Goal: Information Seeking & Learning: Learn about a topic

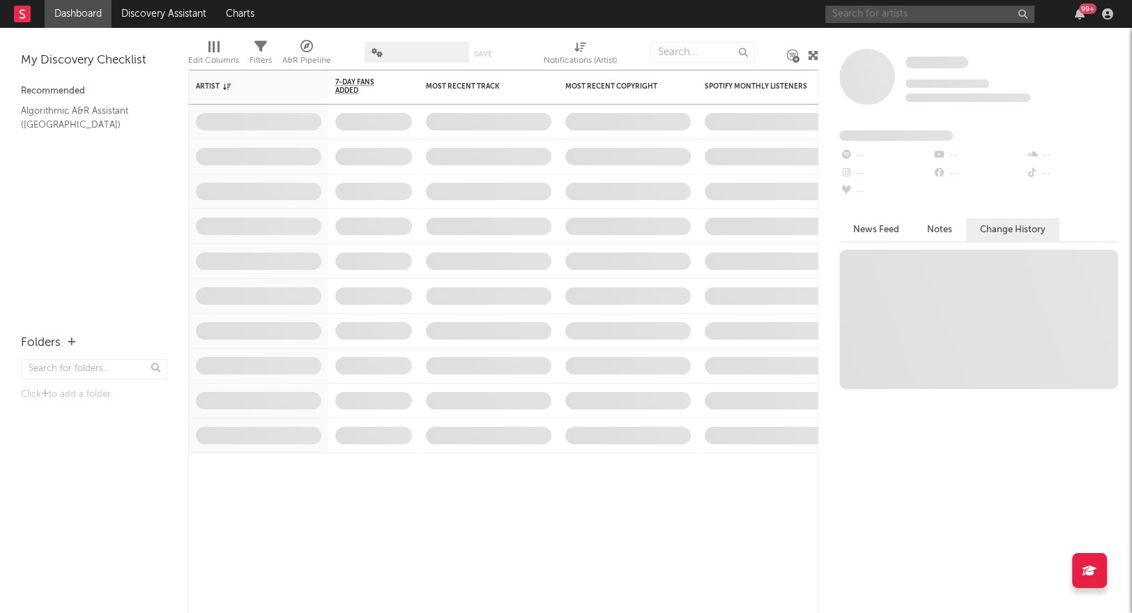
click at [882, 18] on input "text" at bounding box center [929, 14] width 209 height 17
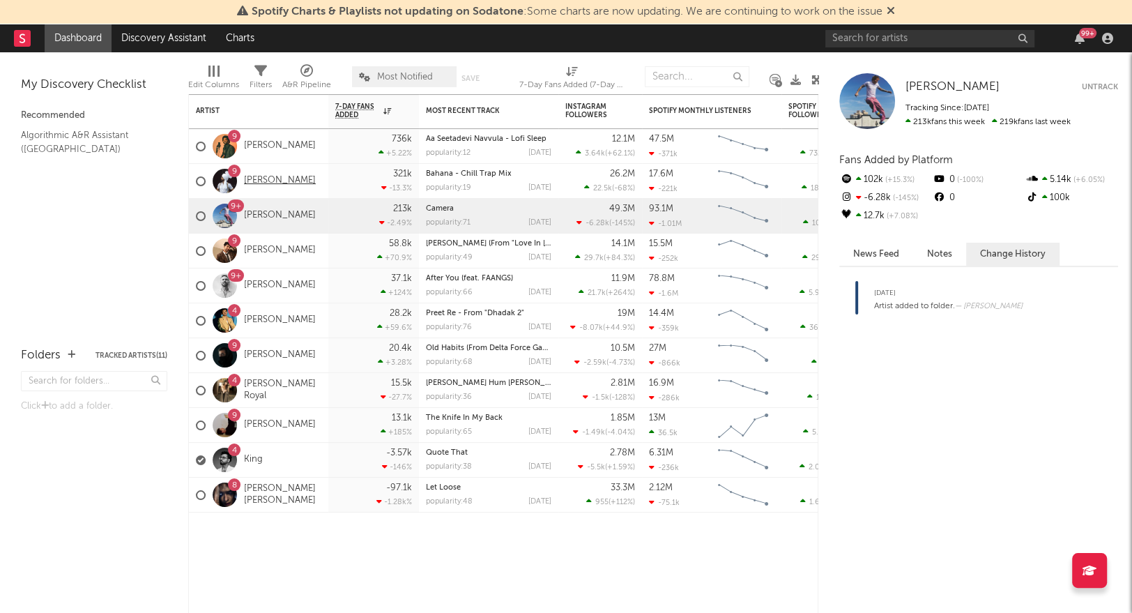
click at [261, 181] on link "[PERSON_NAME]" at bounding box center [280, 181] width 72 height 12
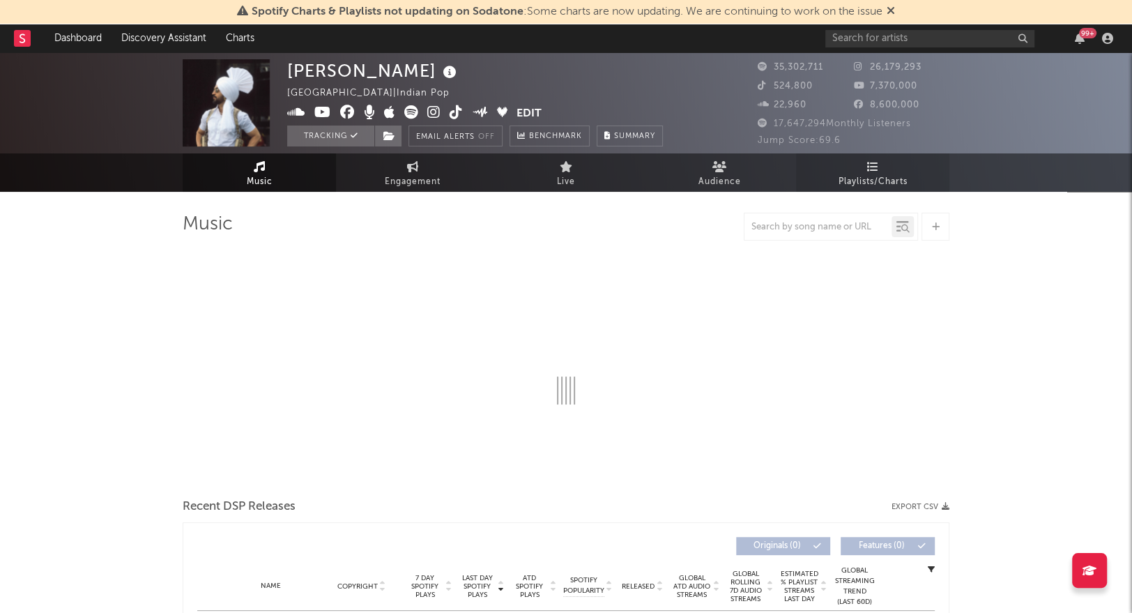
click at [889, 164] on link "Playlists/Charts" at bounding box center [872, 172] width 153 height 38
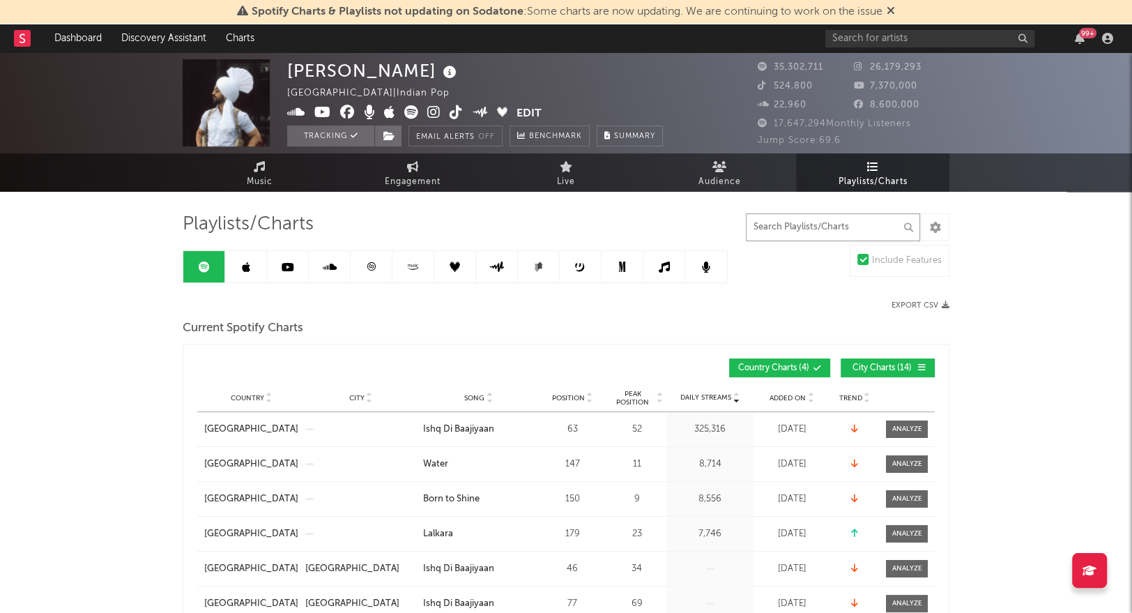
click at [786, 231] on input "text" at bounding box center [833, 227] width 174 height 28
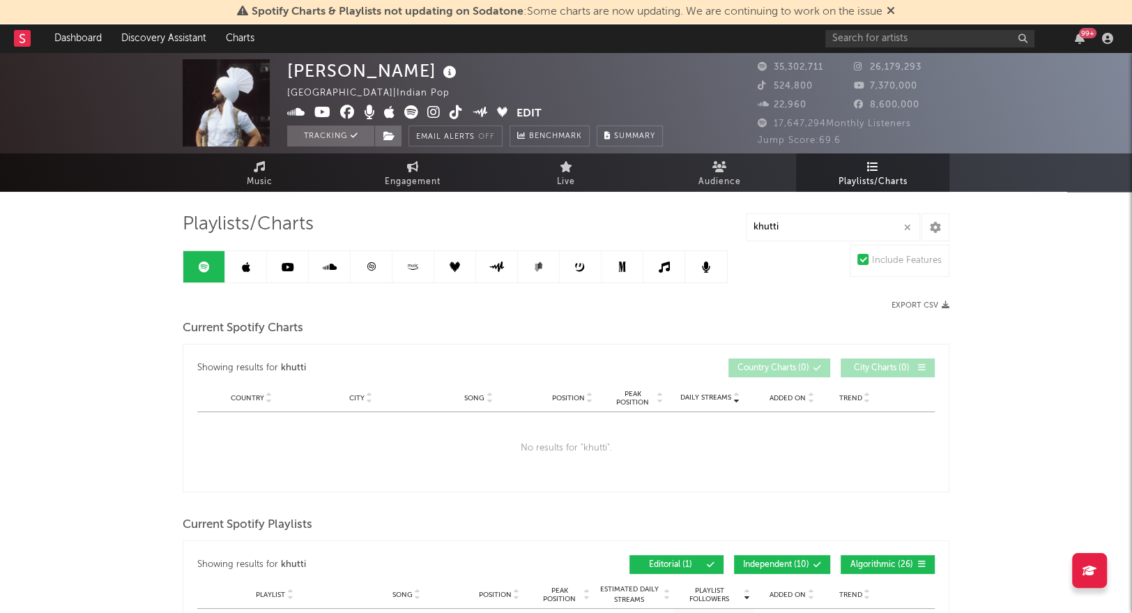
click at [245, 271] on icon at bounding box center [246, 266] width 8 height 11
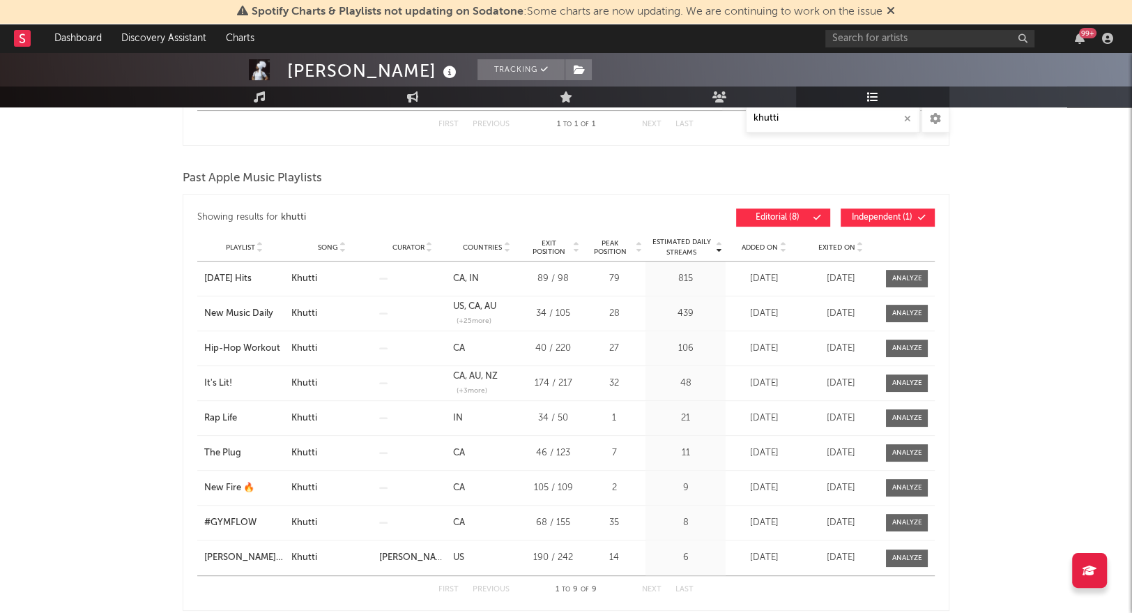
scroll to position [52, 0]
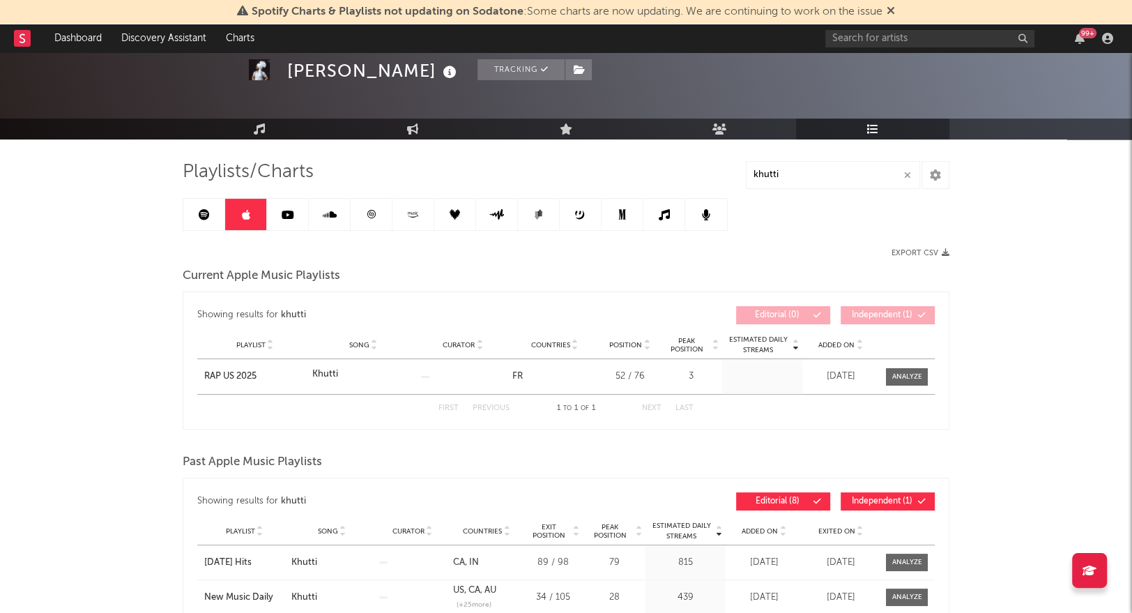
click at [297, 224] on link at bounding box center [288, 214] width 42 height 31
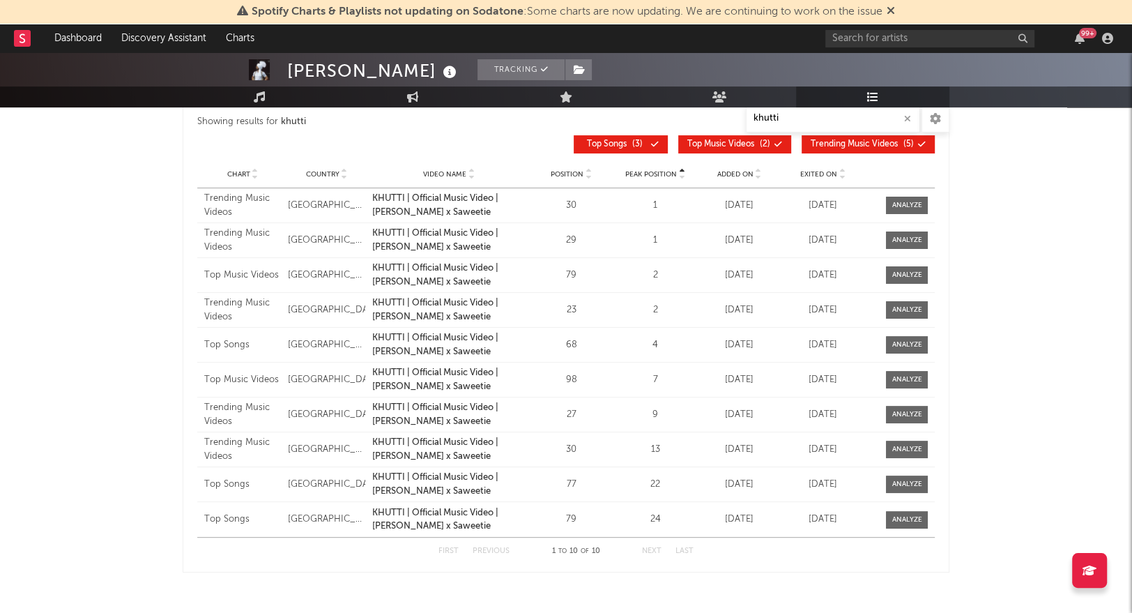
scroll to position [227, 0]
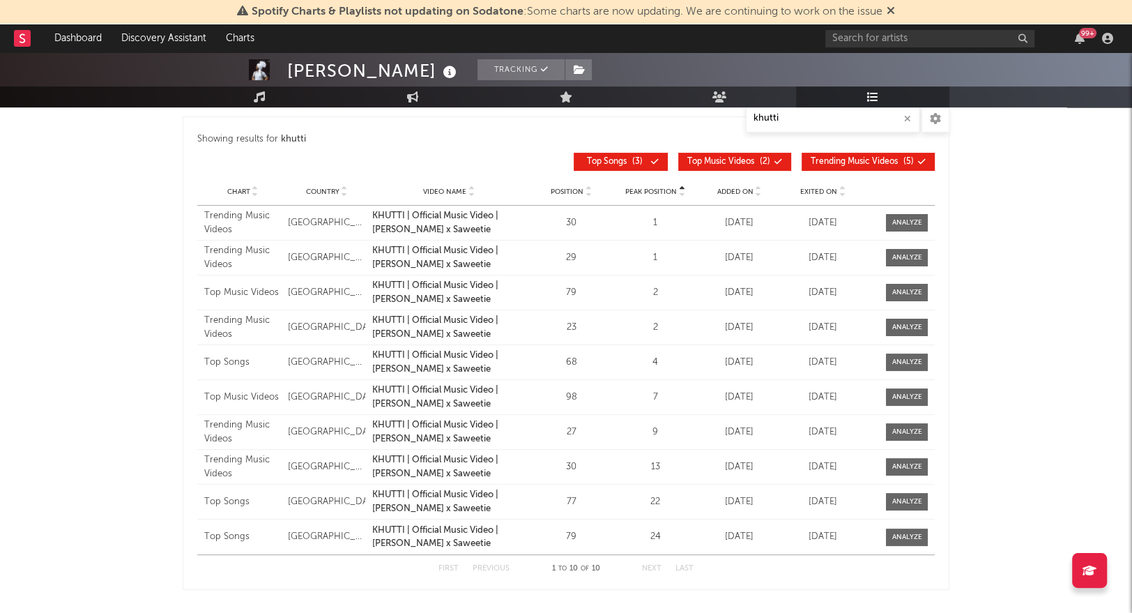
click at [239, 194] on span "Chart" at bounding box center [238, 192] width 23 height 8
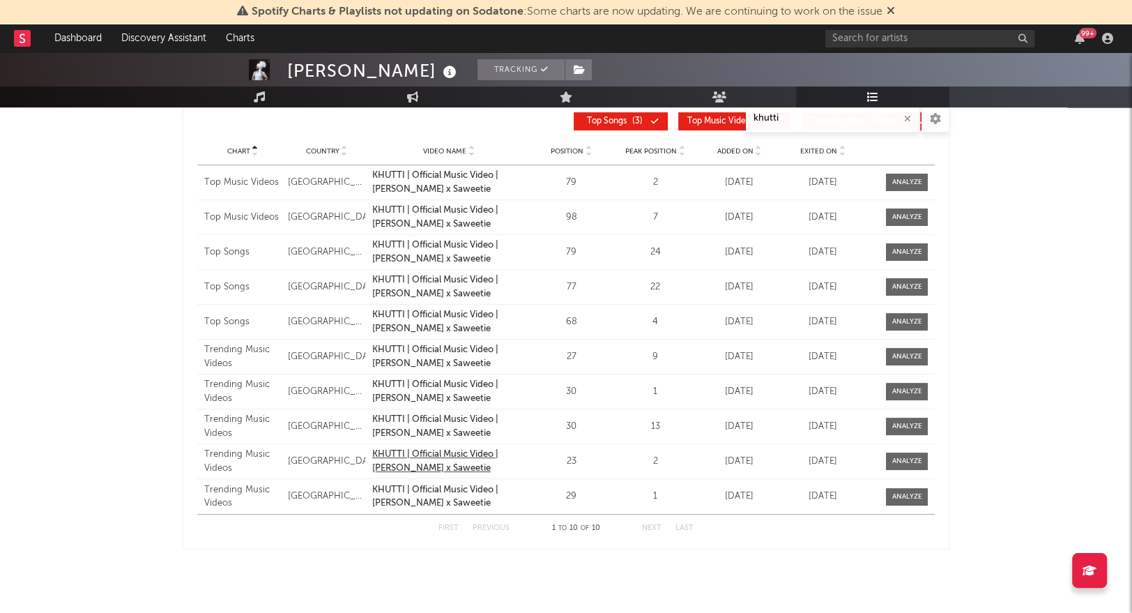
scroll to position [0, 0]
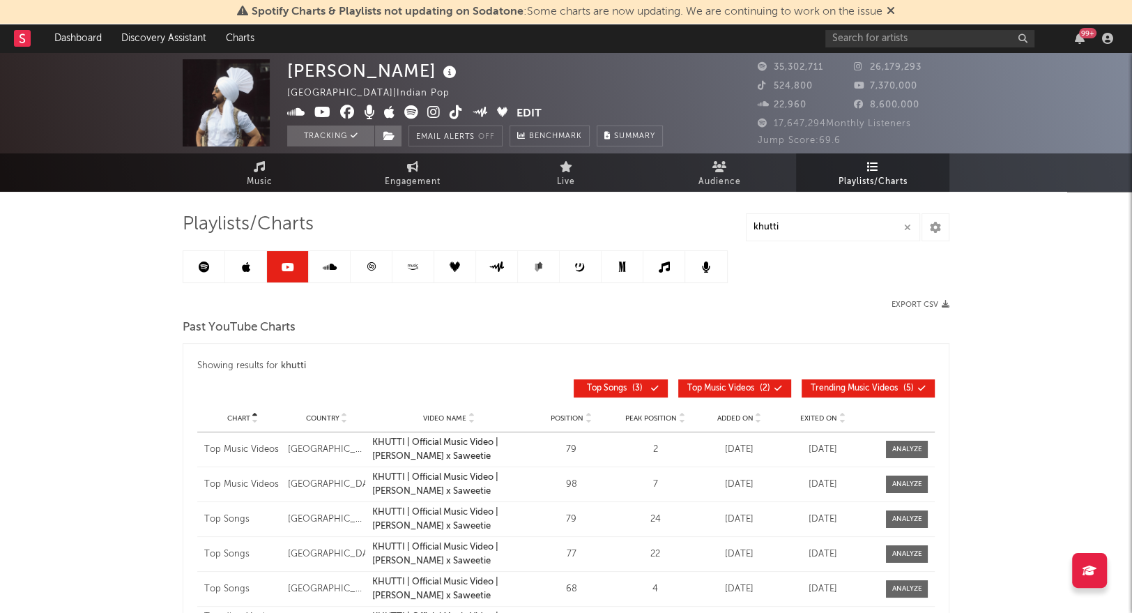
click at [229, 274] on link at bounding box center [246, 266] width 42 height 31
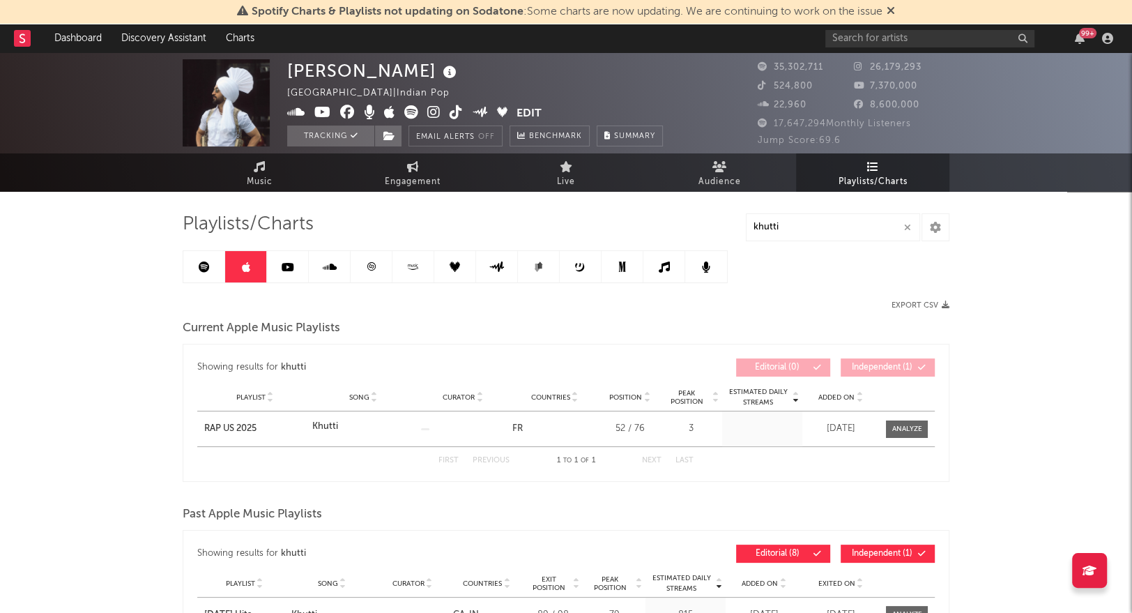
click at [206, 262] on icon at bounding box center [204, 266] width 11 height 11
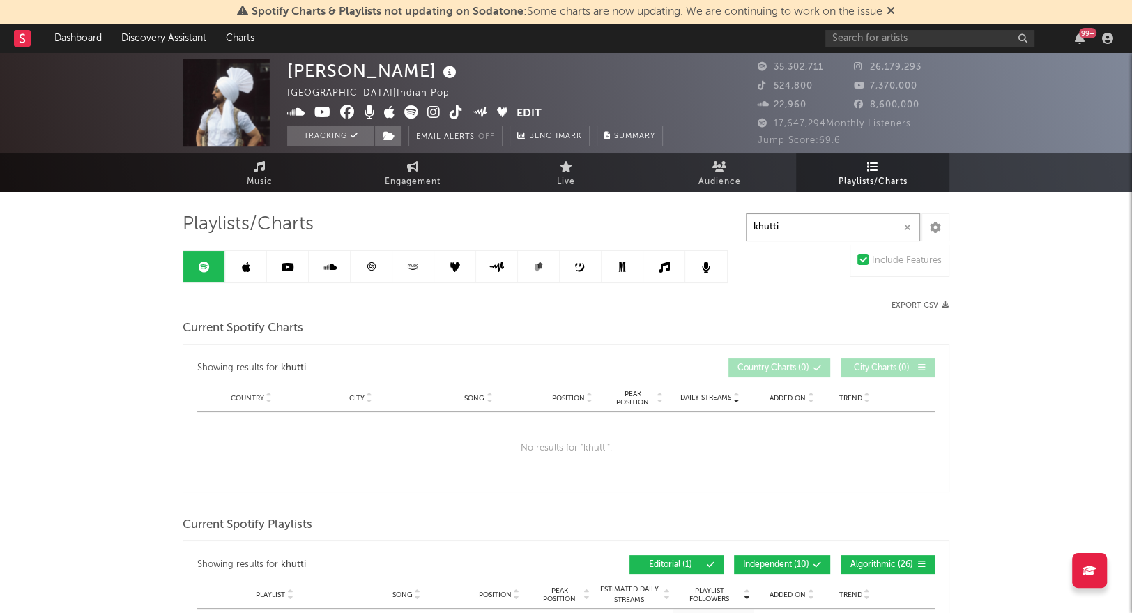
drag, startPoint x: 789, startPoint y: 230, endPoint x: 714, endPoint y: 228, distance: 74.6
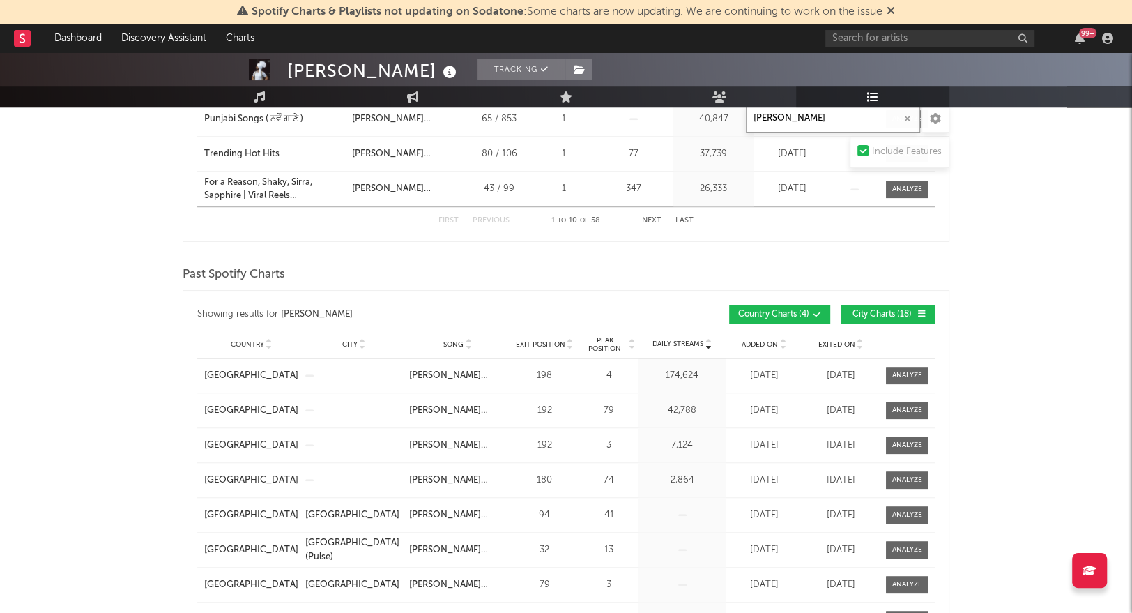
scroll to position [834, 0]
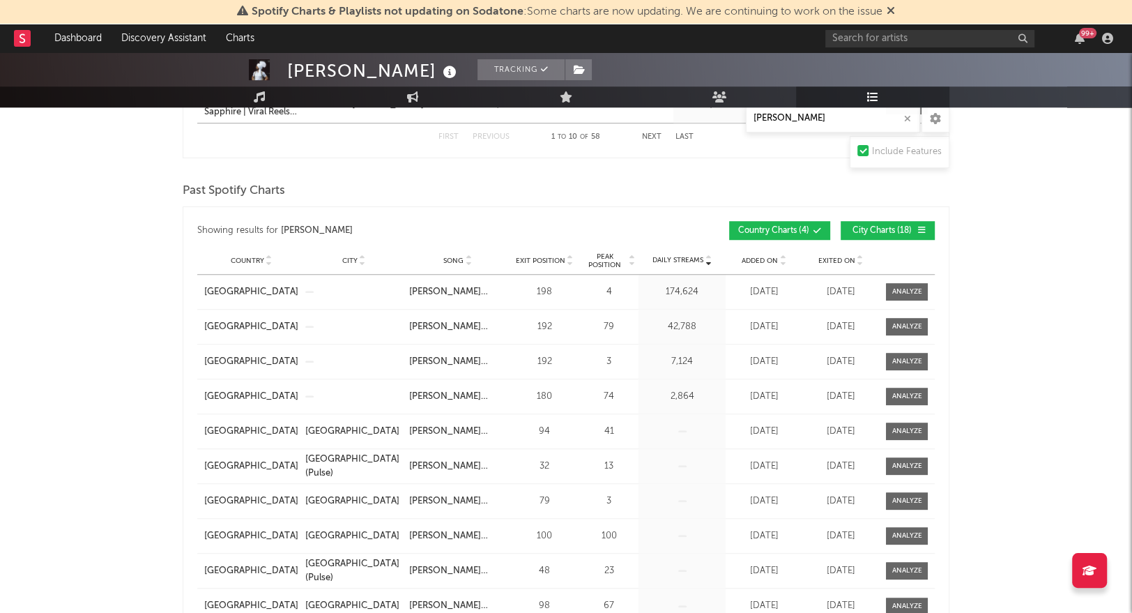
click at [612, 256] on span "Peak Position" at bounding box center [605, 260] width 44 height 17
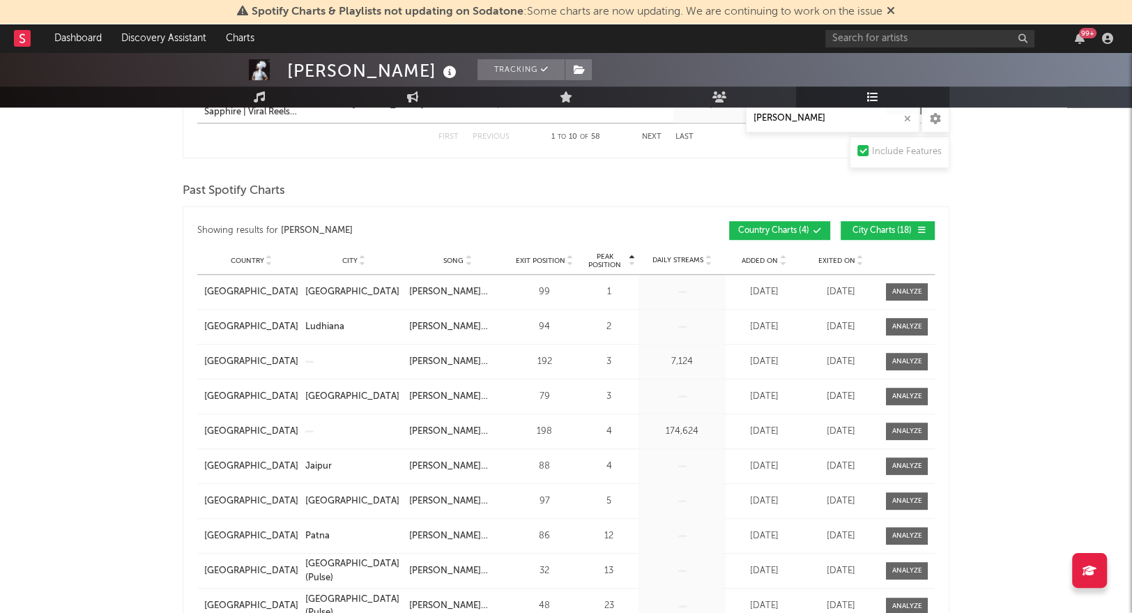
click at [261, 260] on span "Country" at bounding box center [247, 261] width 33 height 8
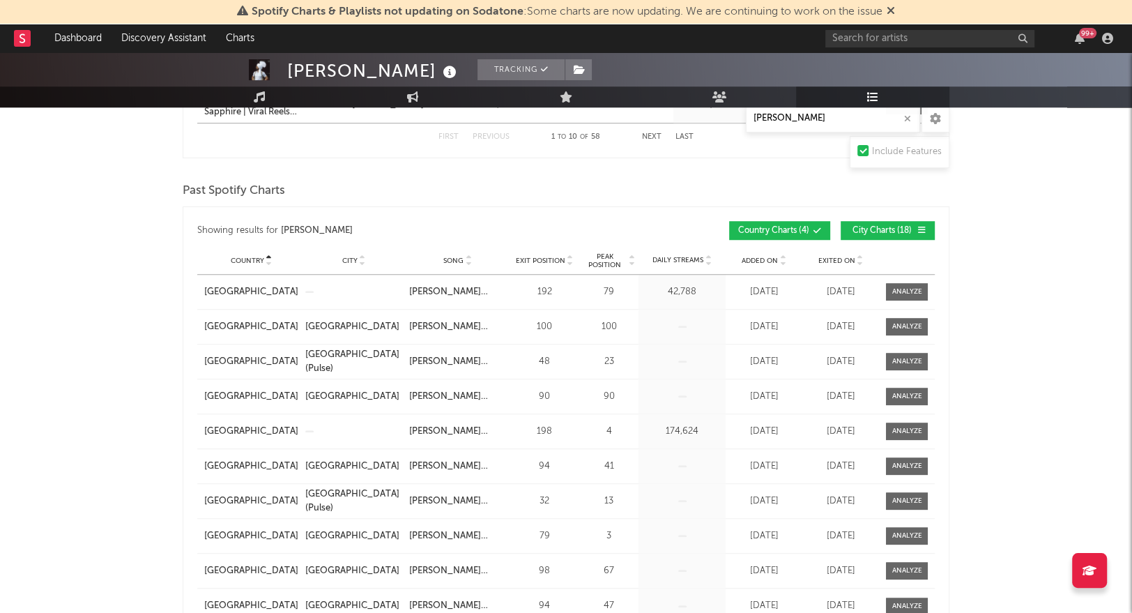
click at [260, 261] on span "Country" at bounding box center [247, 261] width 33 height 8
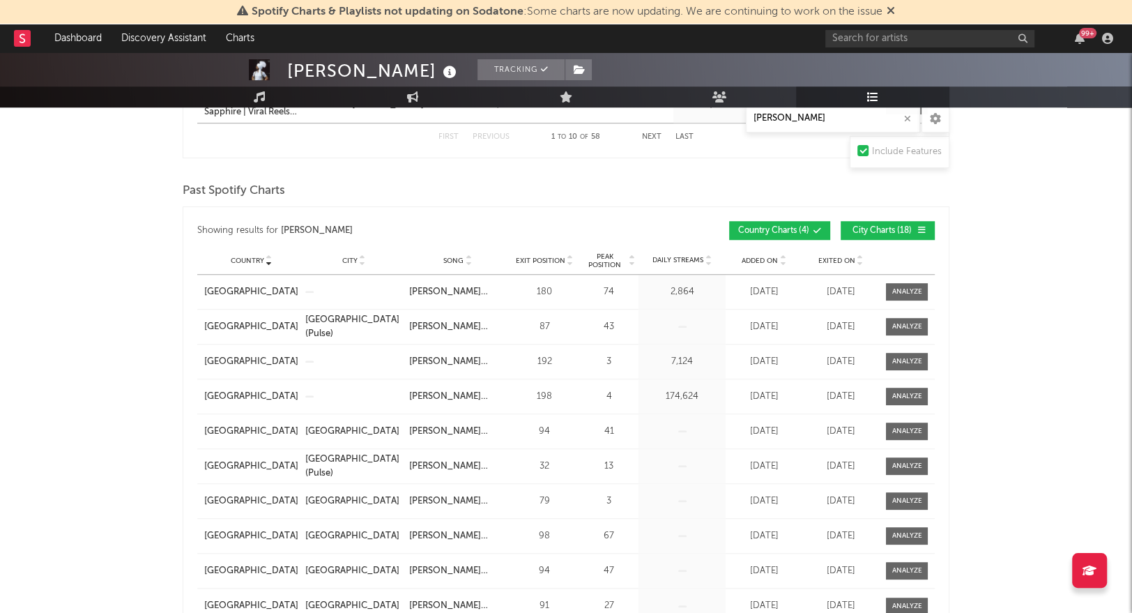
click at [260, 260] on span "Country" at bounding box center [247, 261] width 33 height 8
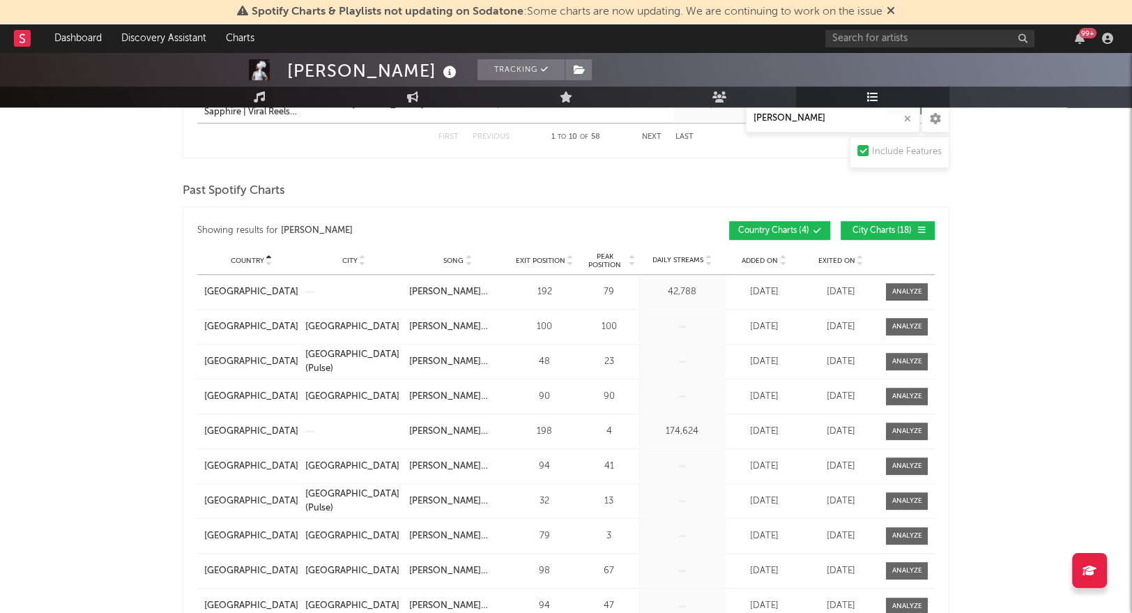
click at [606, 264] on span "Peak Position" at bounding box center [605, 260] width 44 height 17
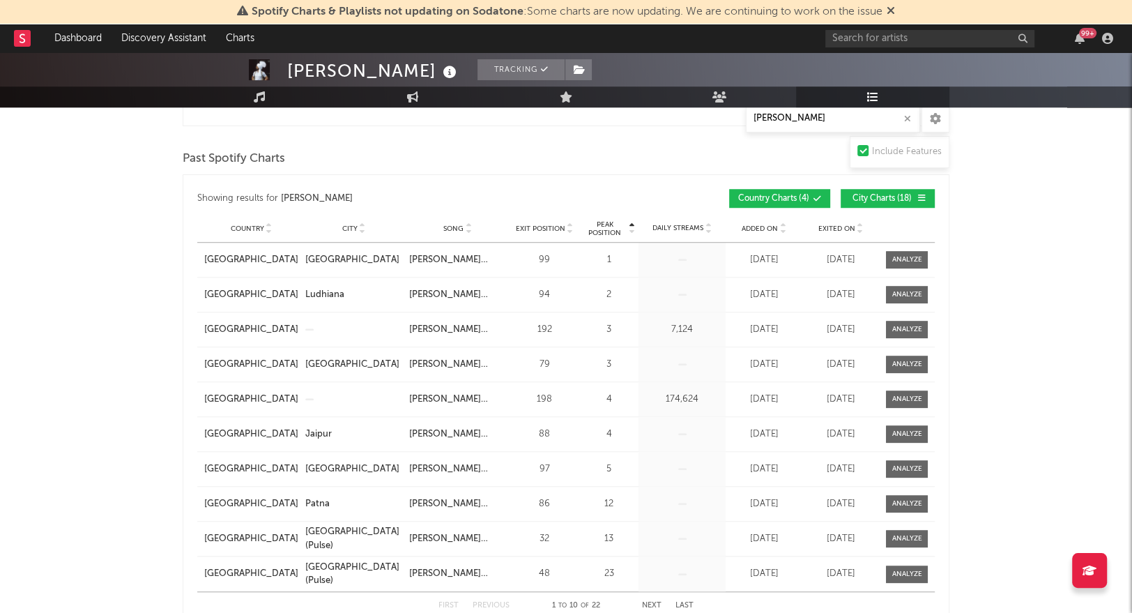
scroll to position [878, 0]
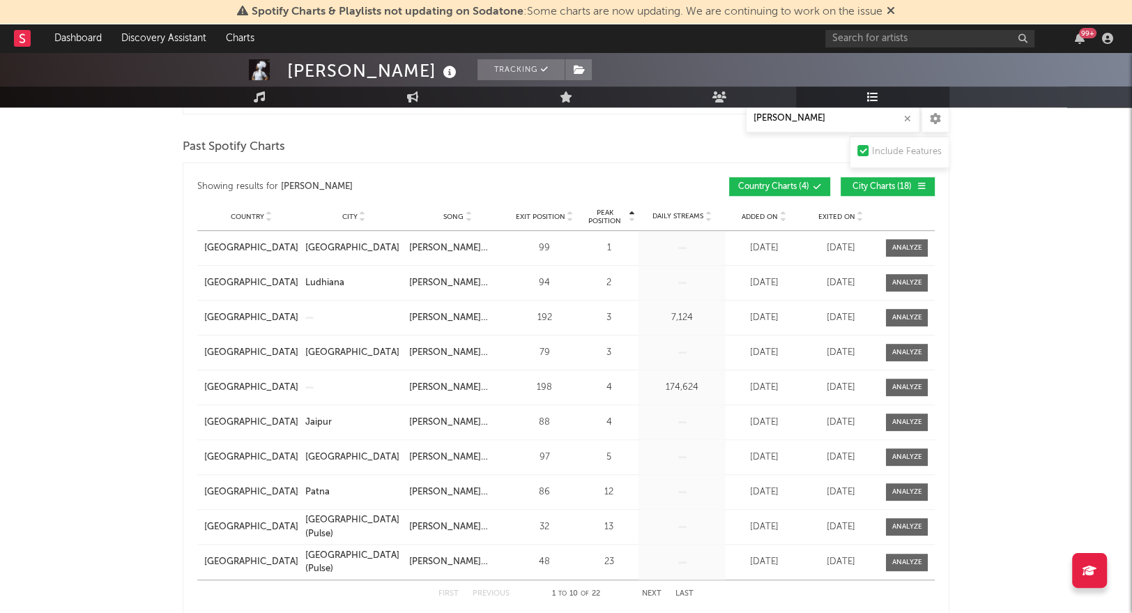
click at [226, 217] on div "Country" at bounding box center [251, 216] width 94 height 10
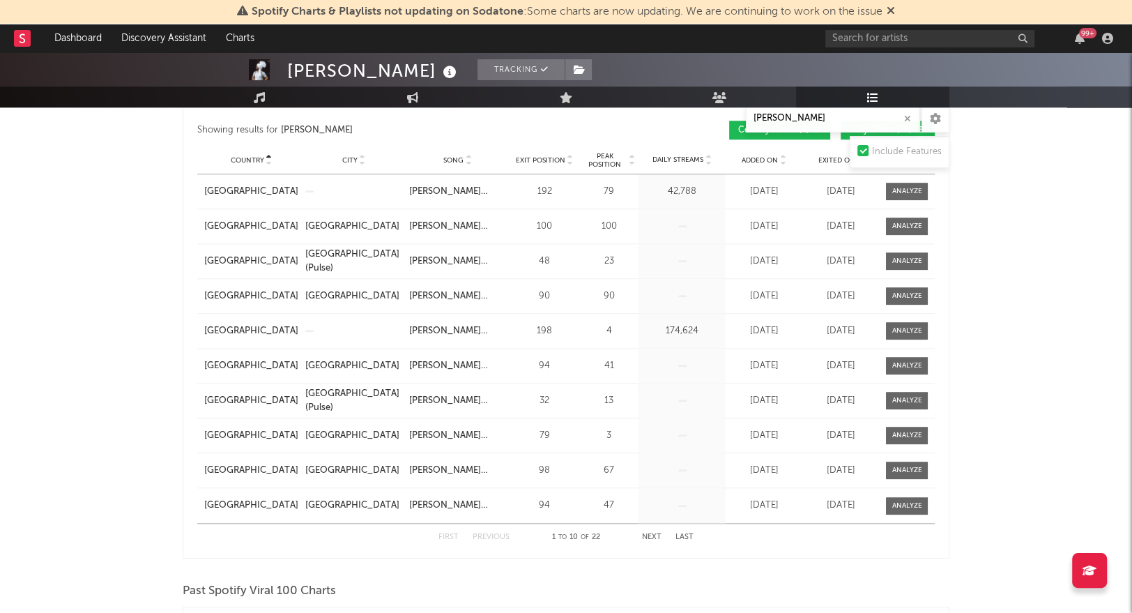
scroll to position [956, 0]
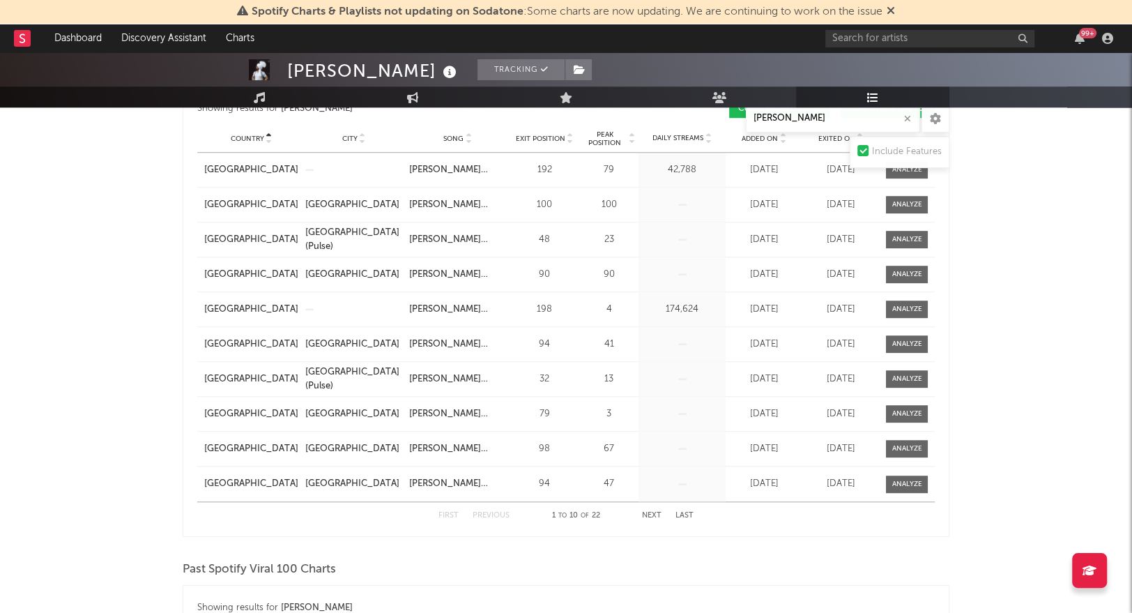
click at [661, 512] on button "Next" at bounding box center [652, 516] width 20 height 8
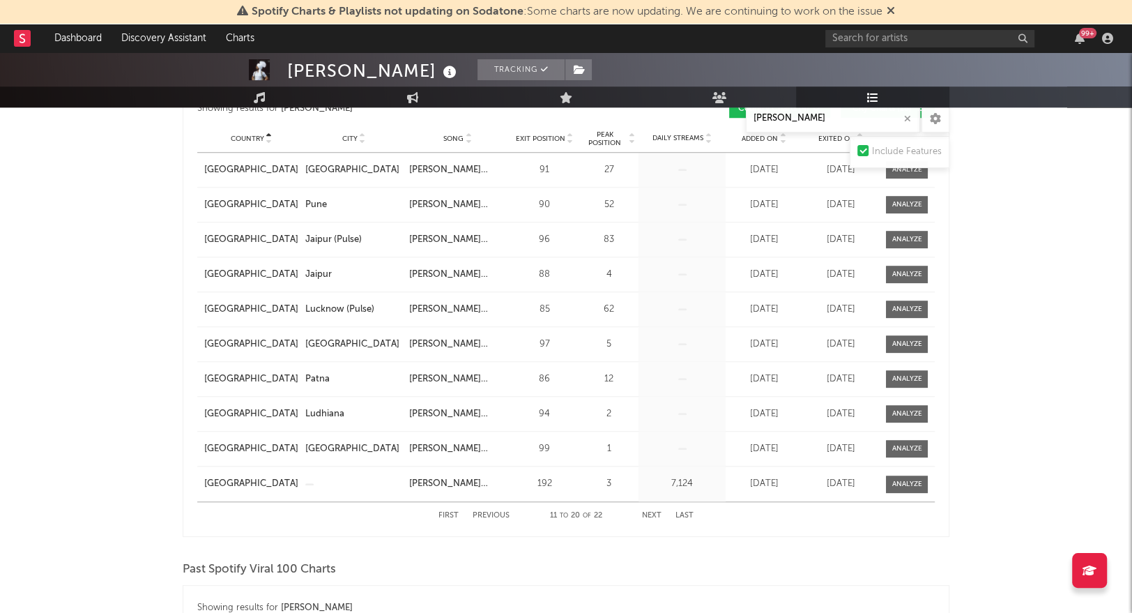
click at [661, 512] on button "Next" at bounding box center [652, 516] width 20 height 8
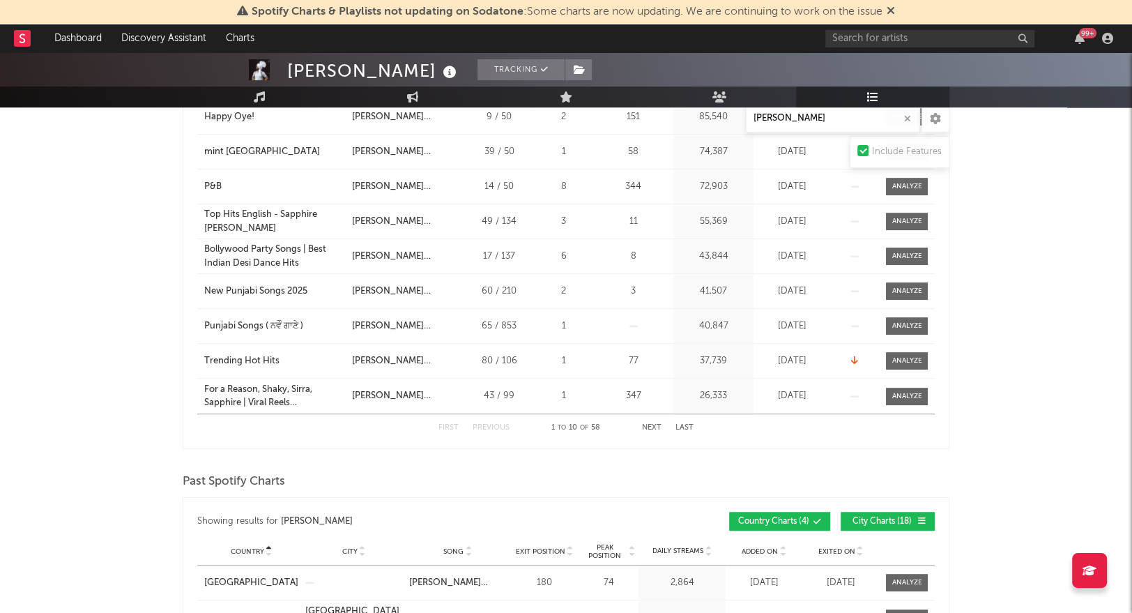
scroll to position [0, 0]
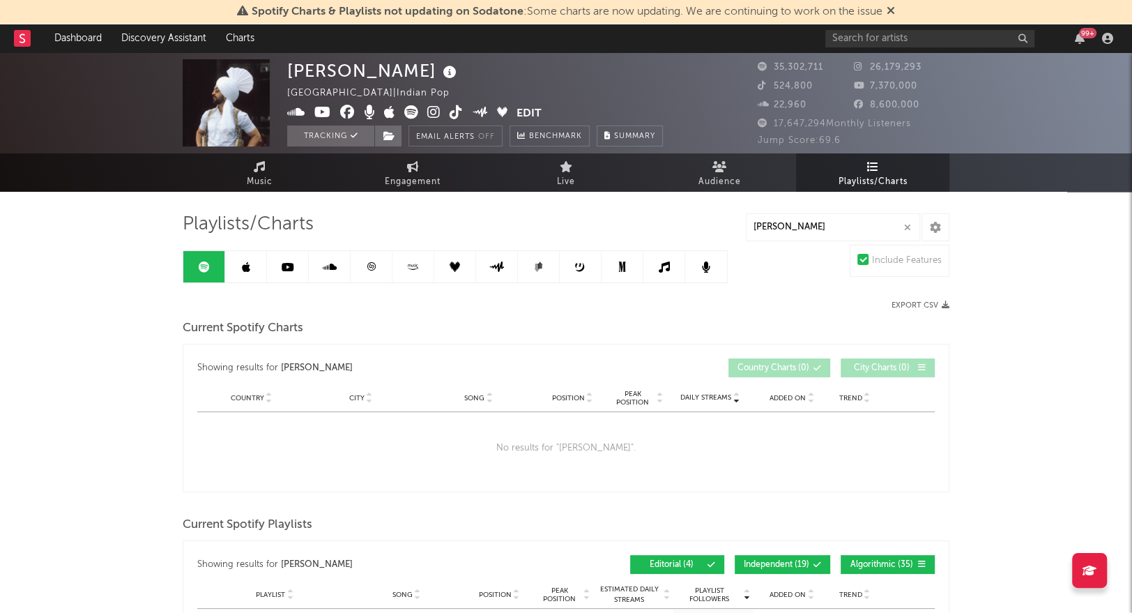
click at [243, 276] on link at bounding box center [246, 266] width 42 height 31
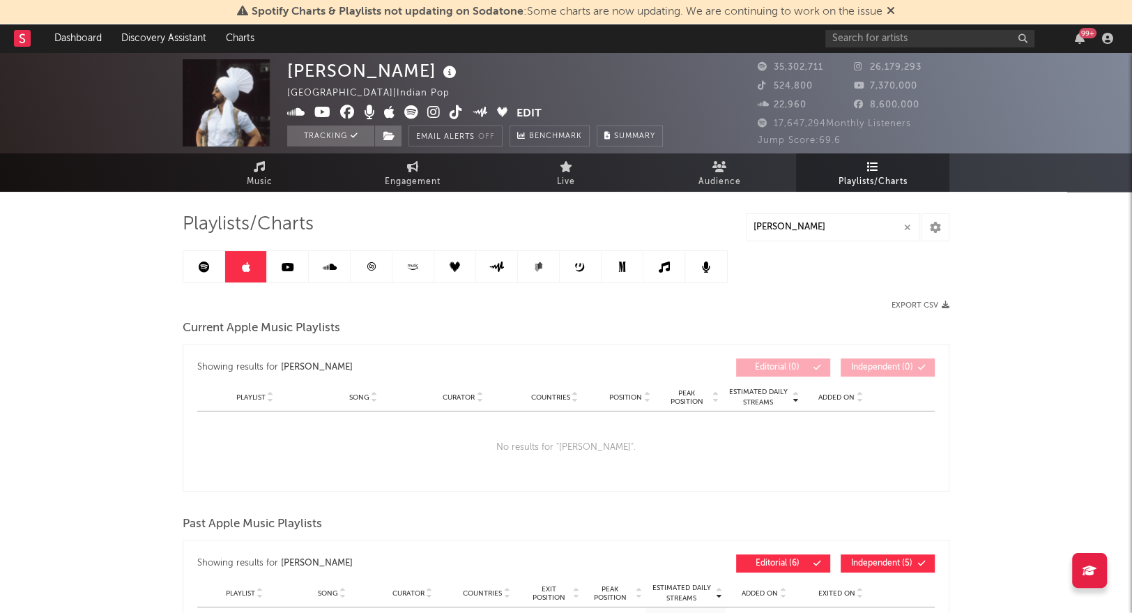
click at [201, 264] on icon at bounding box center [204, 266] width 11 height 11
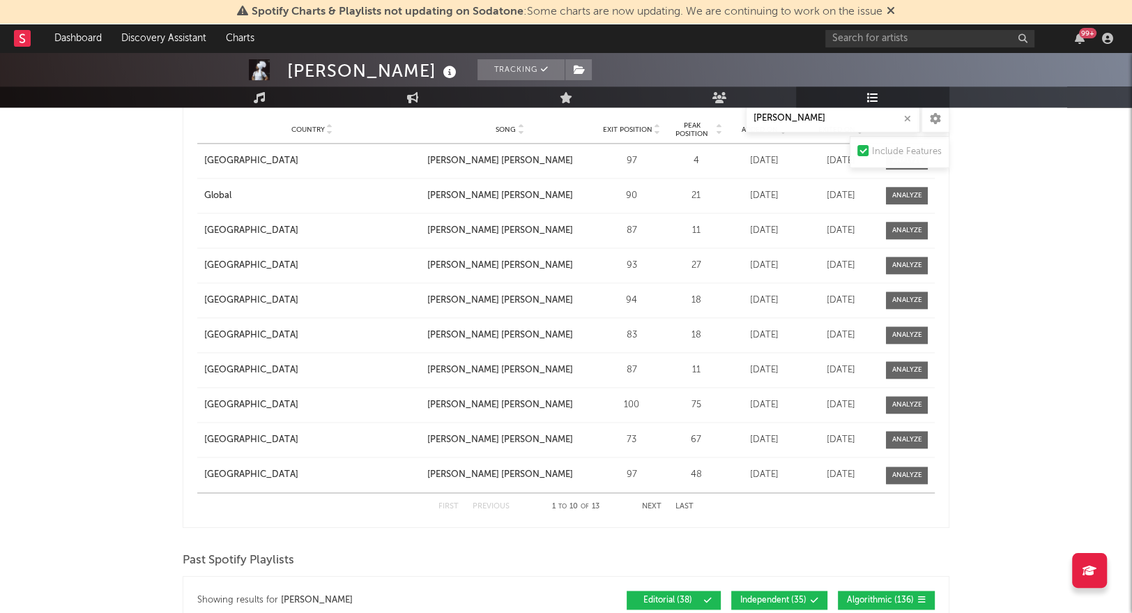
scroll to position [1466, 0]
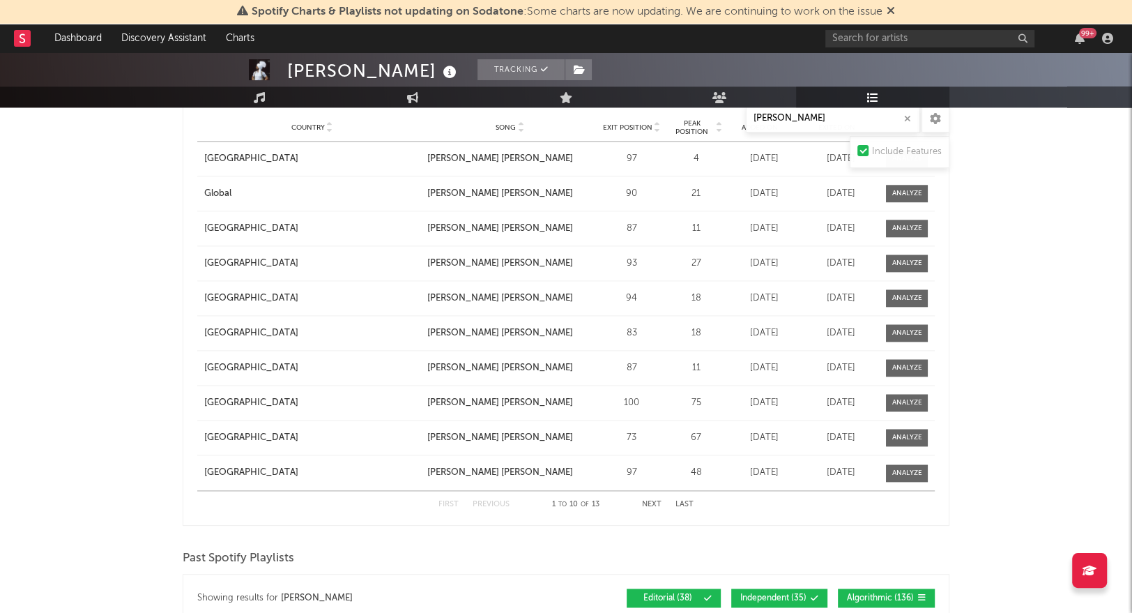
click at [658, 500] on button "Next" at bounding box center [652, 504] width 20 height 8
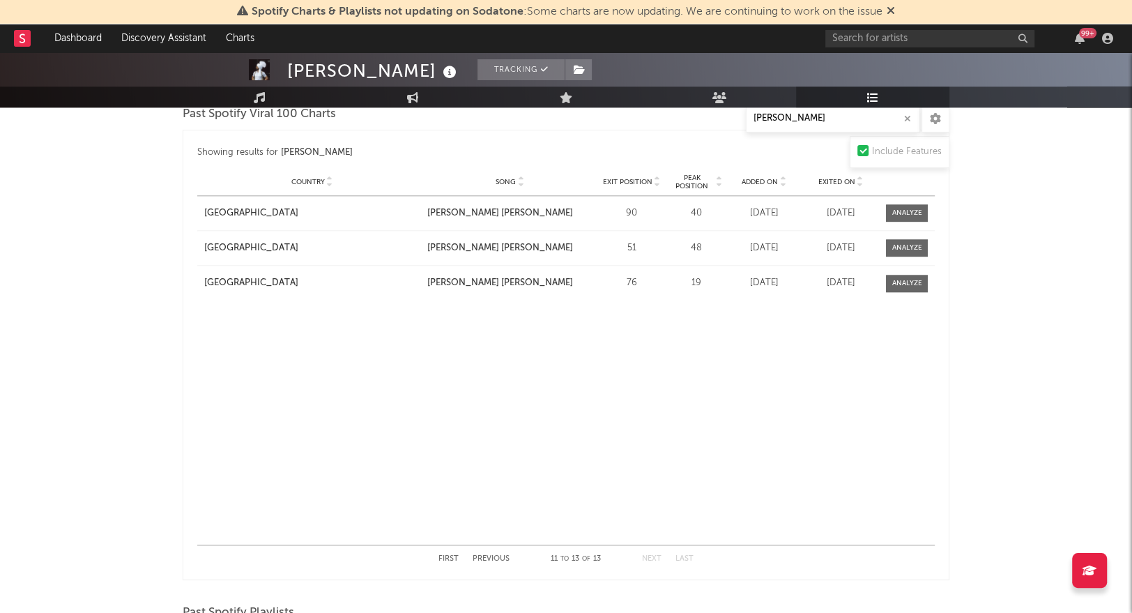
scroll to position [1408, 0]
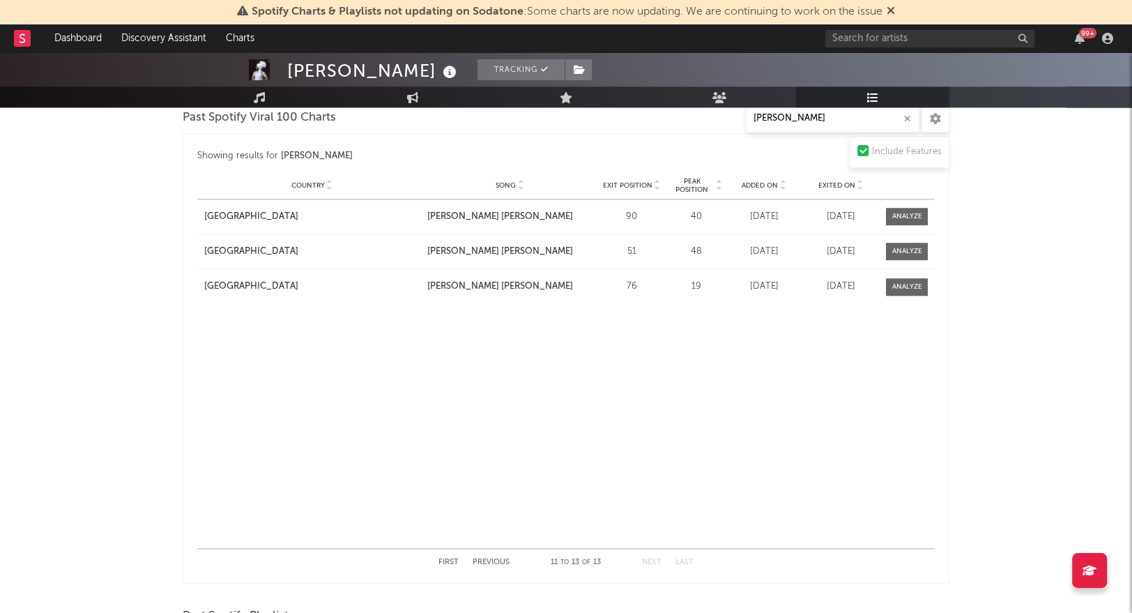
click at [496, 558] on button "Previous" at bounding box center [491, 562] width 37 height 8
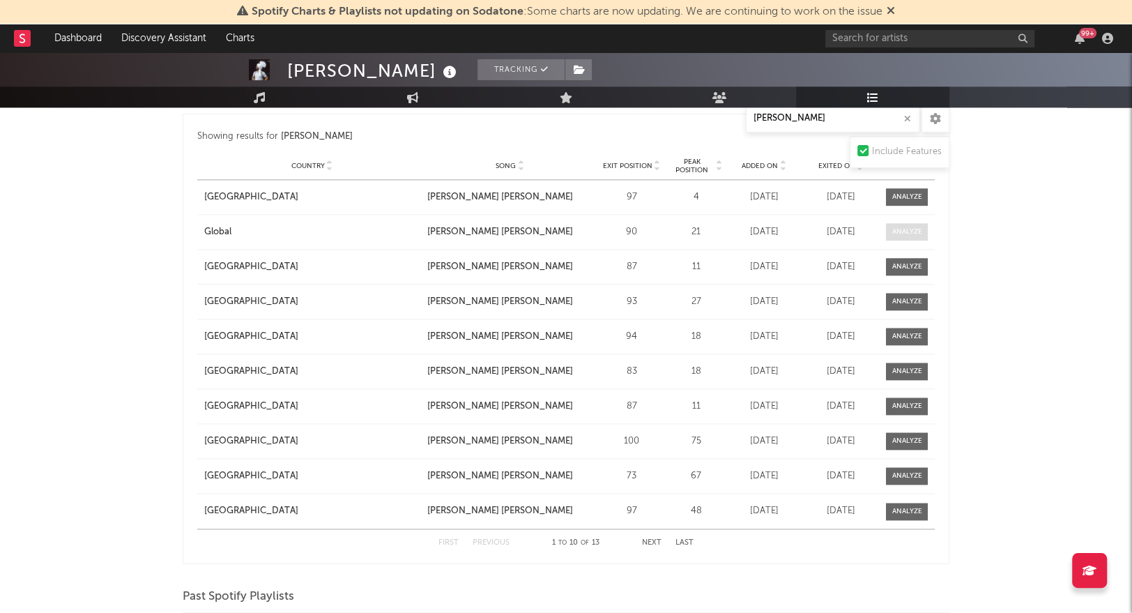
scroll to position [1428, 0]
click at [656, 538] on button "Next" at bounding box center [652, 542] width 20 height 8
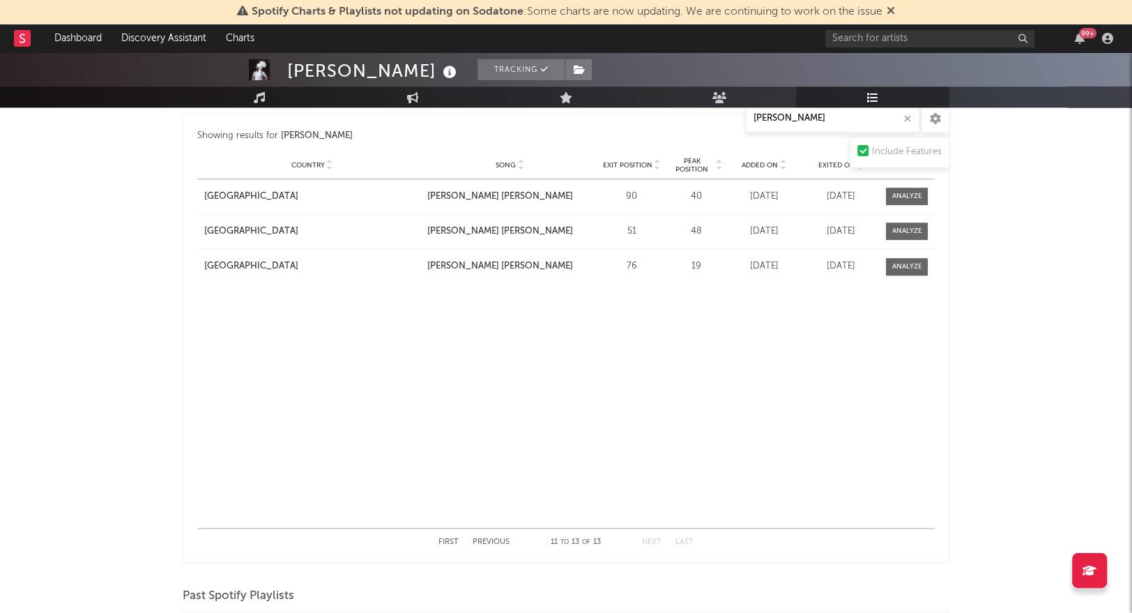
click at [484, 538] on button "Previous" at bounding box center [491, 542] width 37 height 8
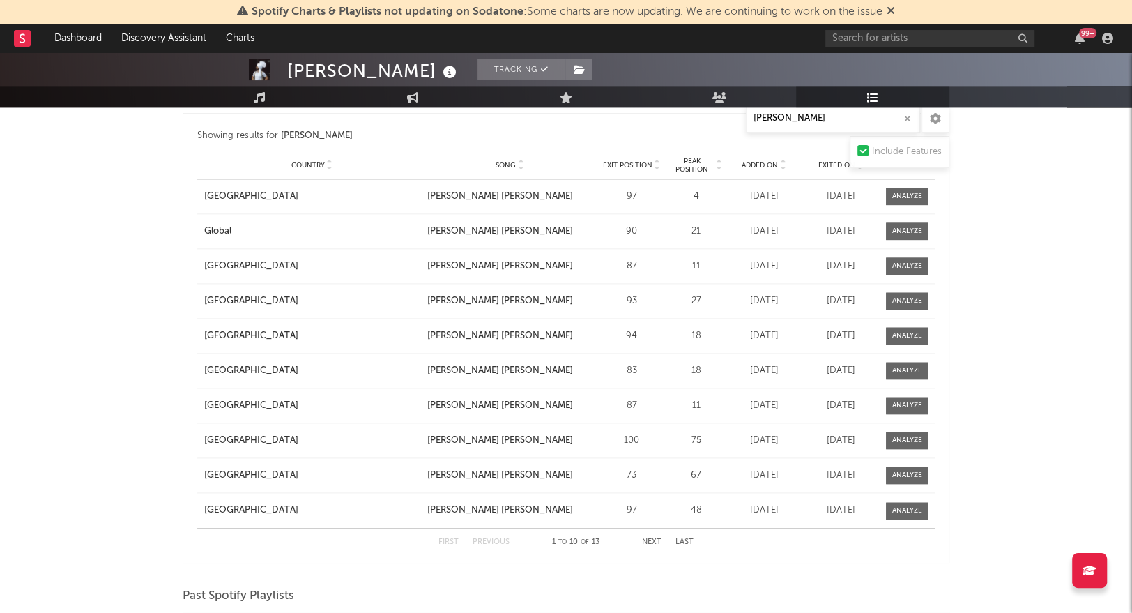
click at [696, 165] on span "Peak Position" at bounding box center [692, 165] width 44 height 17
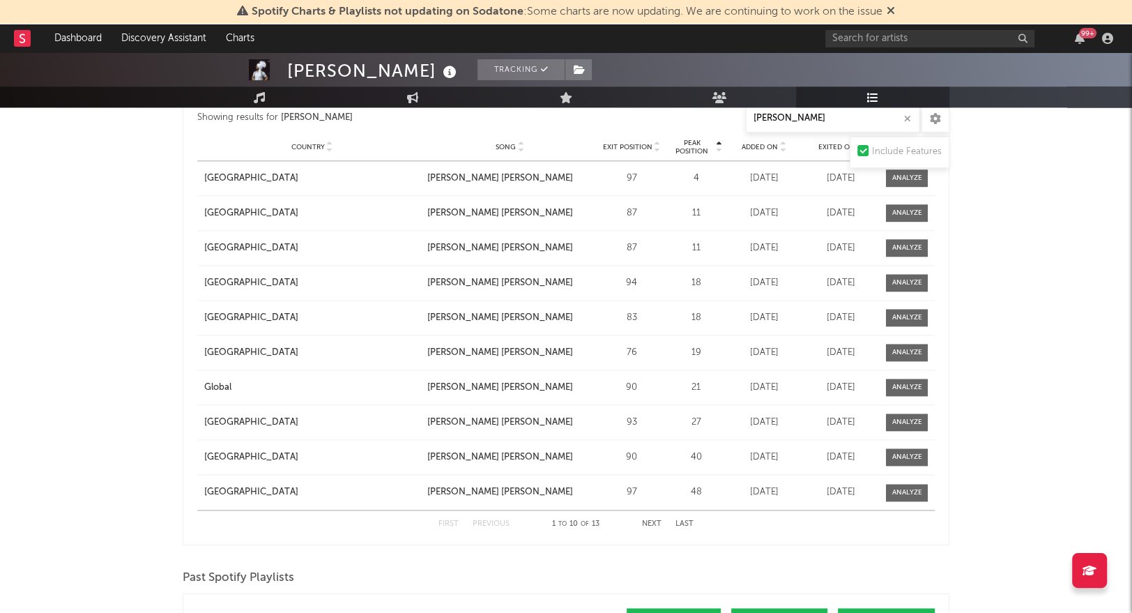
click at [646, 521] on button "Next" at bounding box center [652, 524] width 20 height 8
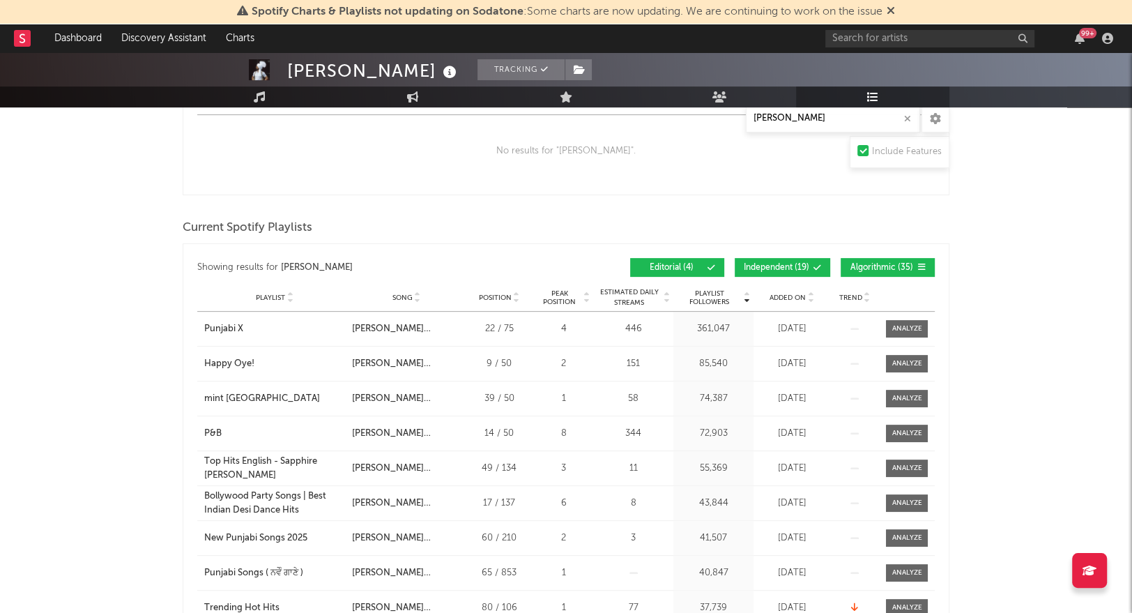
scroll to position [0, 0]
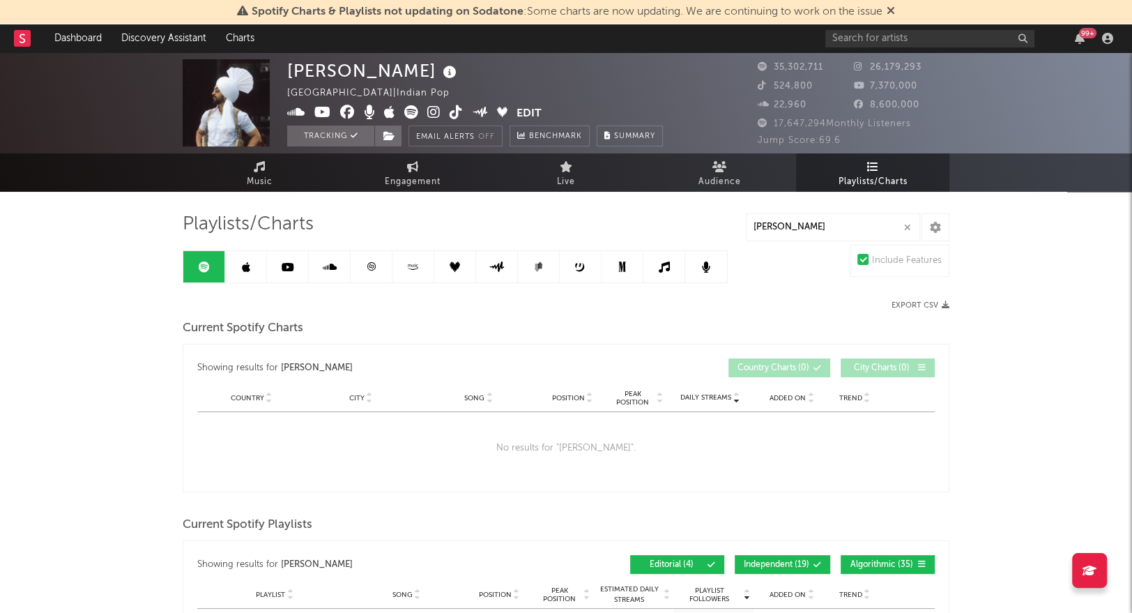
click at [234, 273] on link at bounding box center [246, 266] width 42 height 31
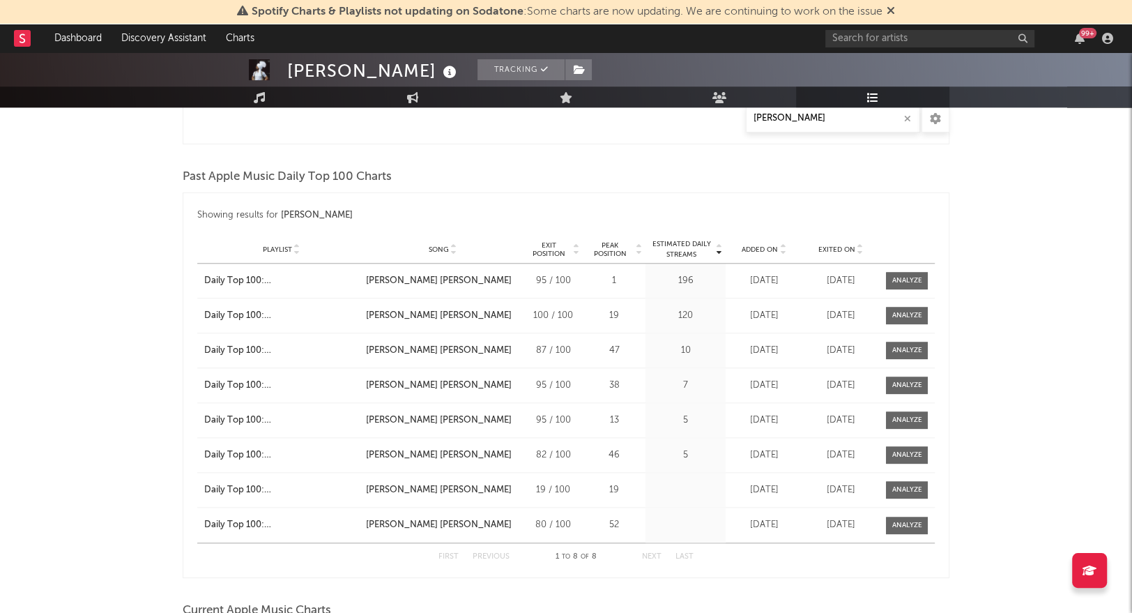
scroll to position [1062, 0]
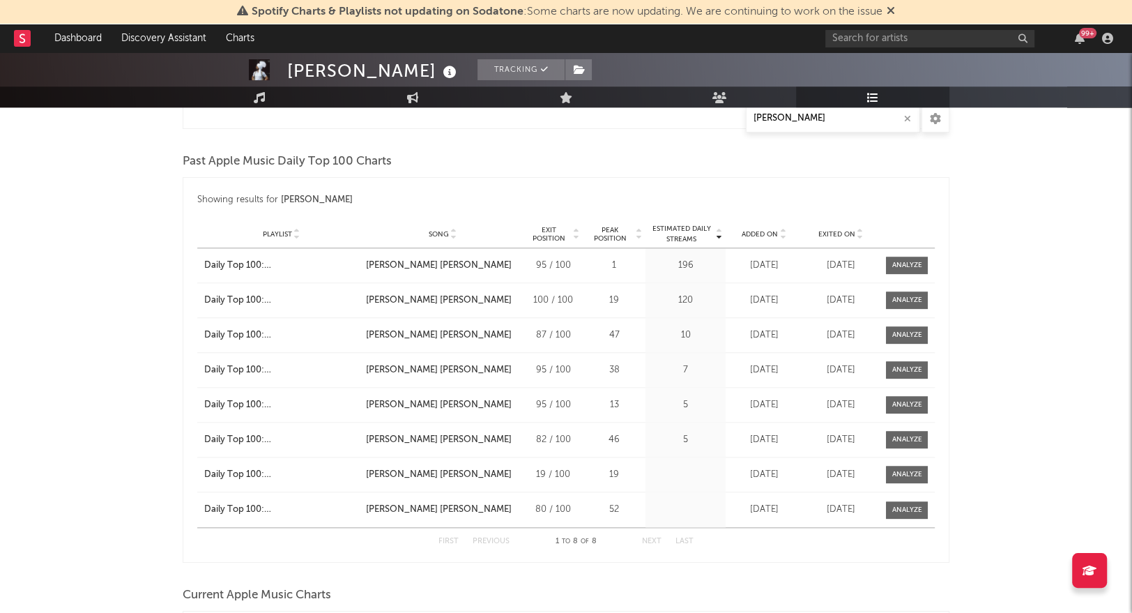
click at [616, 228] on span "Peak Position" at bounding box center [609, 234] width 47 height 17
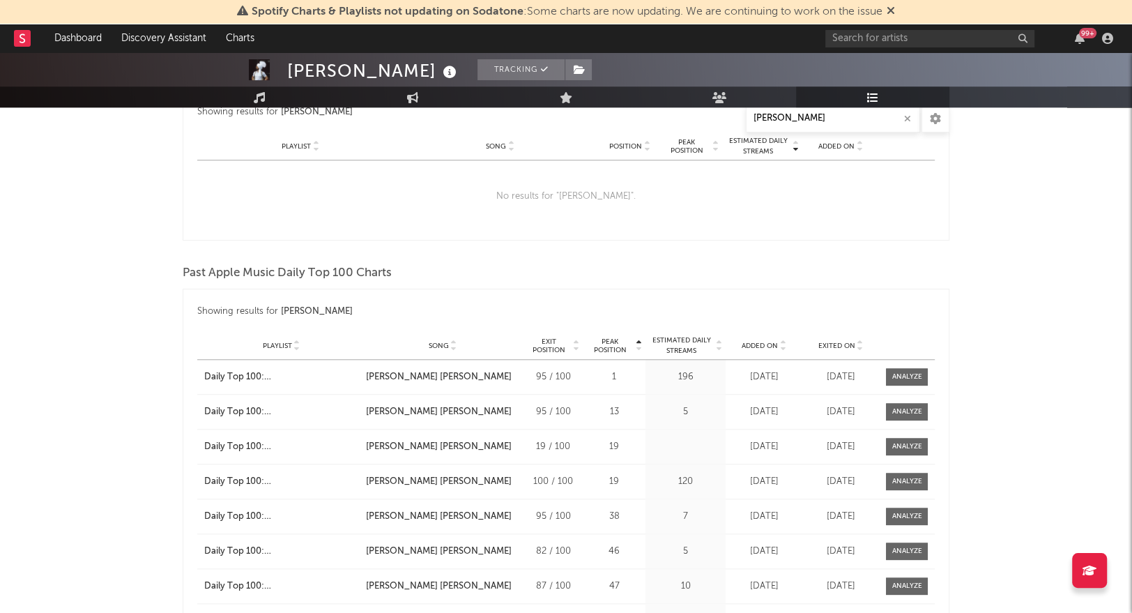
scroll to position [1101, 0]
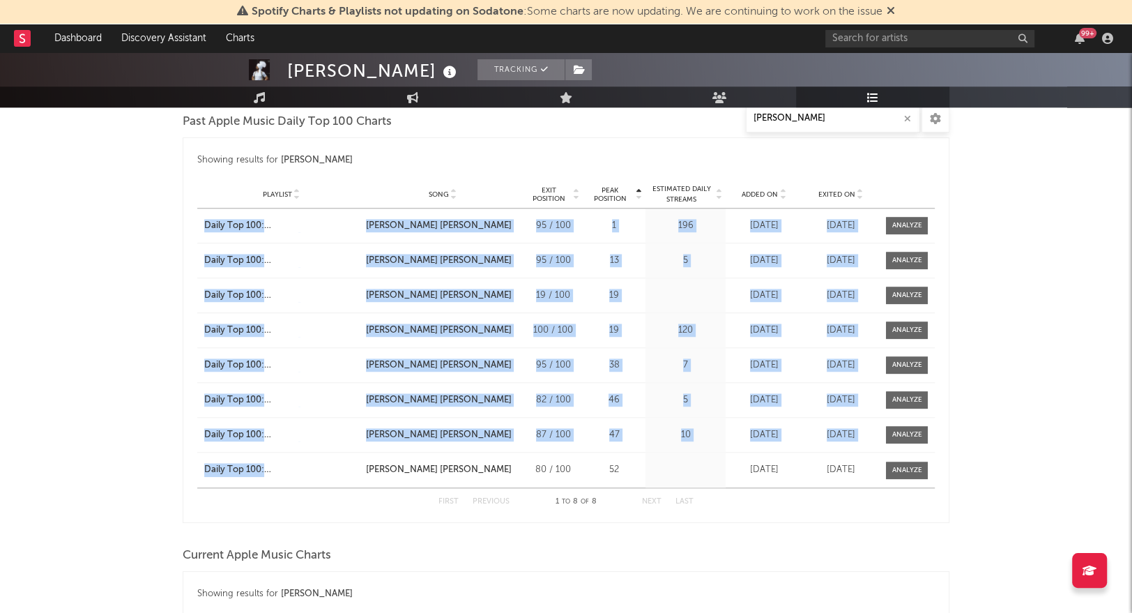
drag, startPoint x: 304, startPoint y: 484, endPoint x: 208, endPoint y: 206, distance: 293.4
click at [208, 208] on div "Playlist Daily Top 100: [GEOGRAPHIC_DATA] Song [PERSON_NAME] [PERSON_NAME] Cura…" at bounding box center [565, 347] width 737 height 279
copy div "Daily Top 100: [GEOGRAPHIC_DATA] Song [PERSON_NAME] [PERSON_NAME] Curator Genre…"
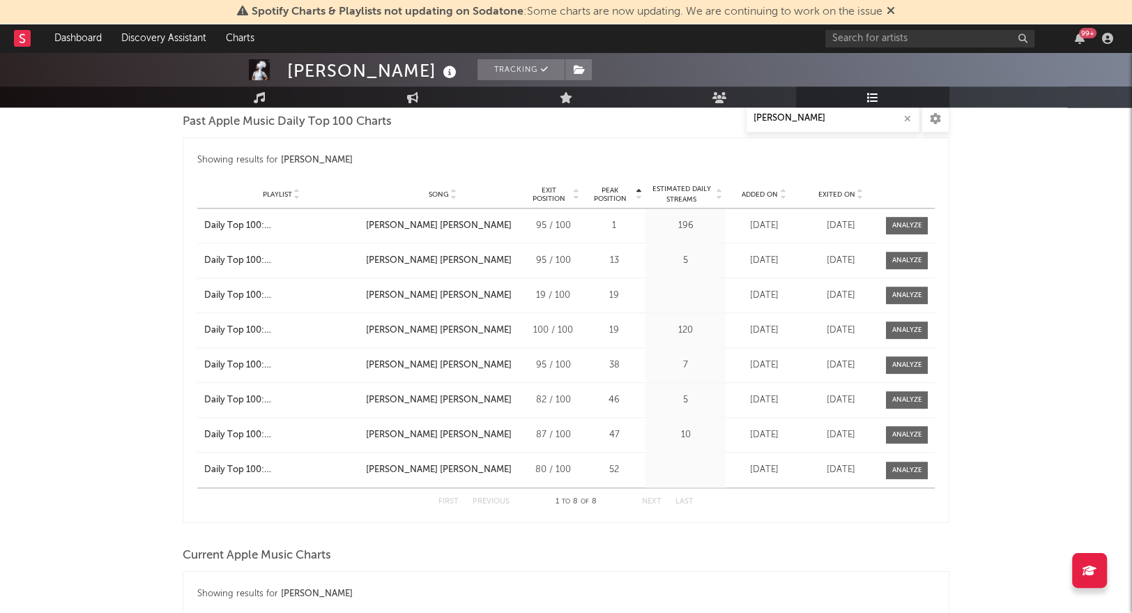
click at [1062, 272] on div "[PERSON_NAME] Tracking [GEOGRAPHIC_DATA] | Indian Pop Edit Tracking Email Alert…" at bounding box center [566, 255] width 1132 height 2608
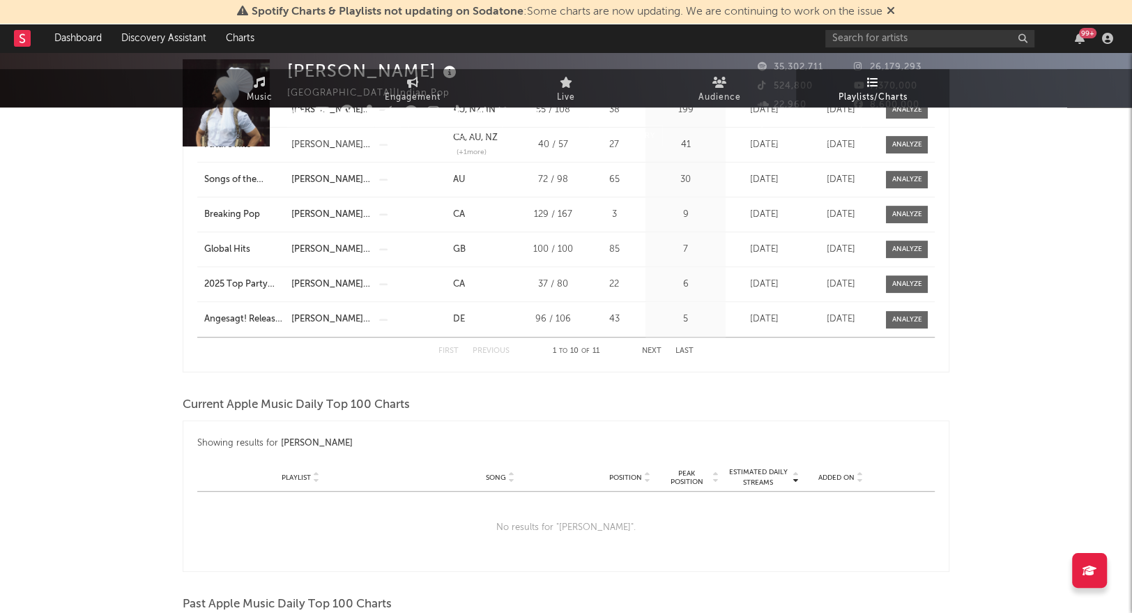
scroll to position [0, 0]
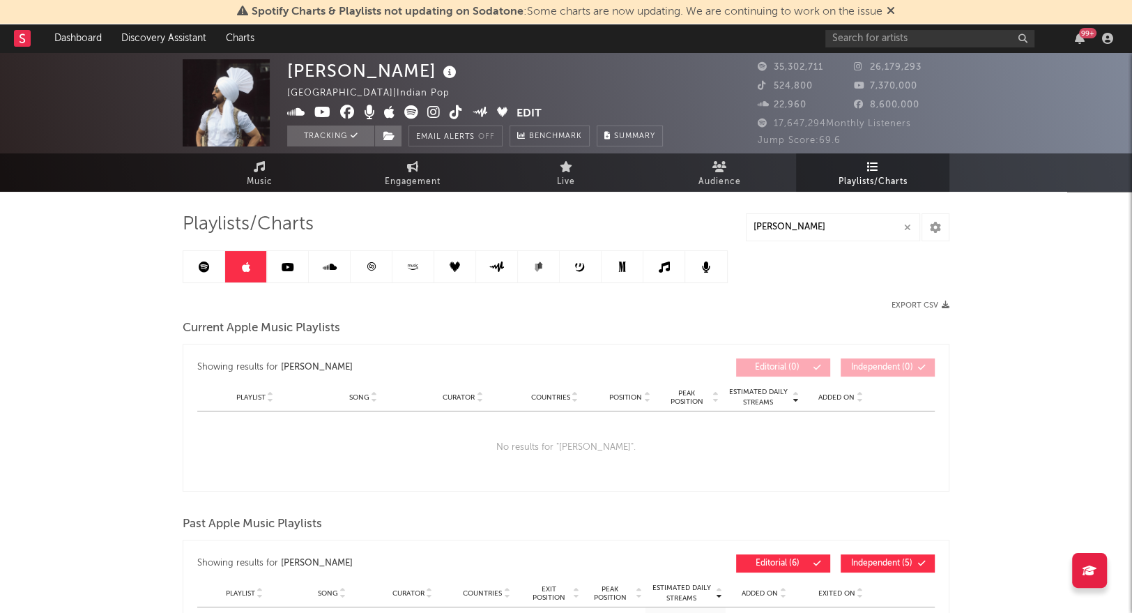
click at [292, 272] on icon at bounding box center [288, 266] width 13 height 11
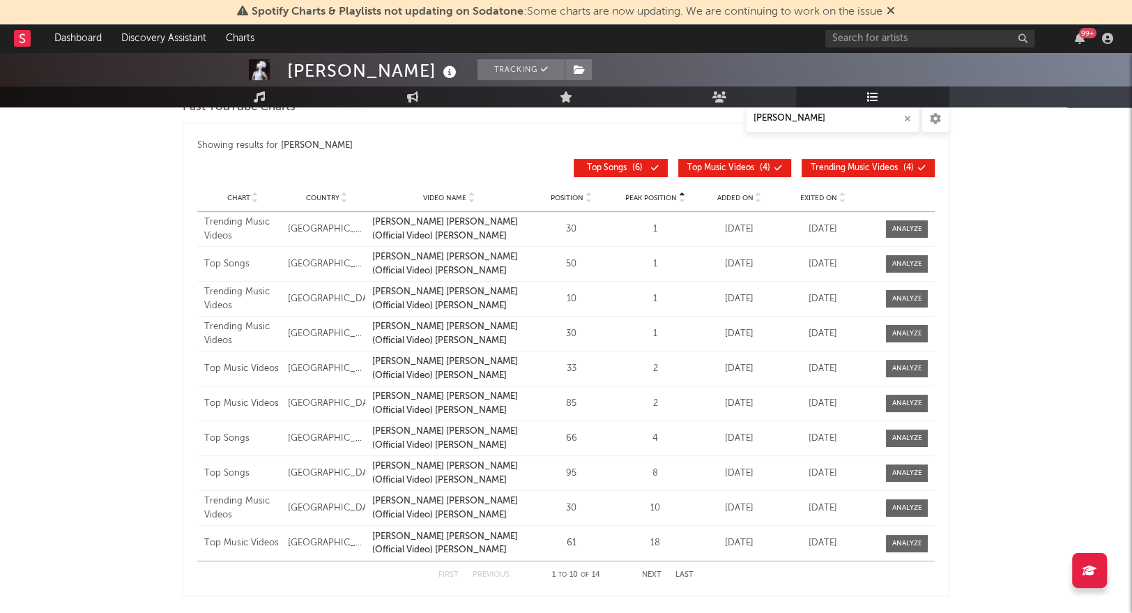
scroll to position [227, 0]
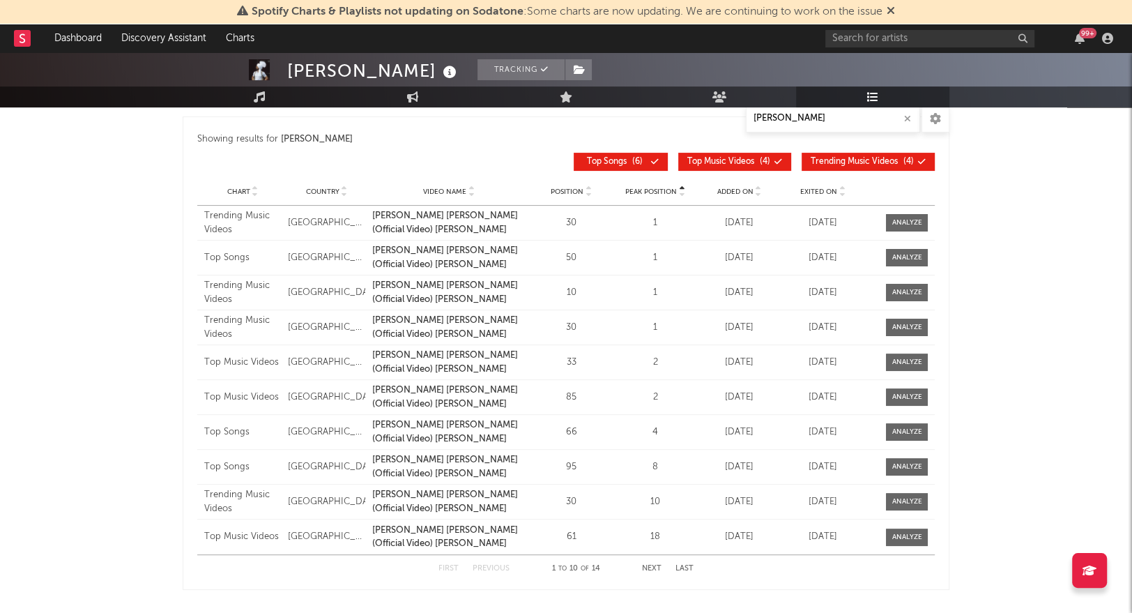
click at [225, 194] on div "Chart" at bounding box center [242, 191] width 77 height 10
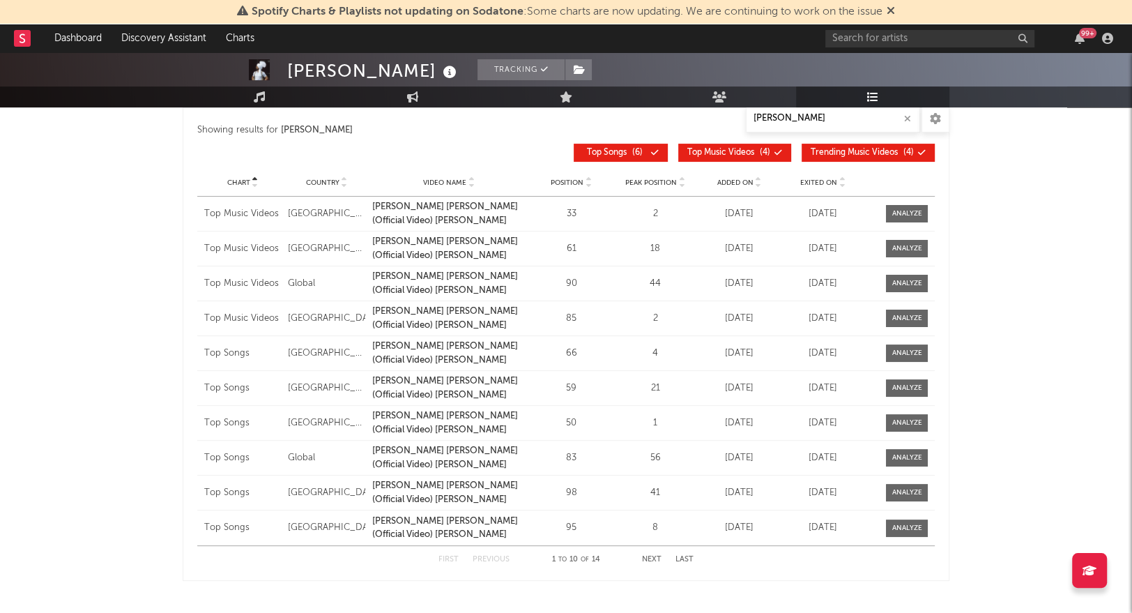
scroll to position [238, 0]
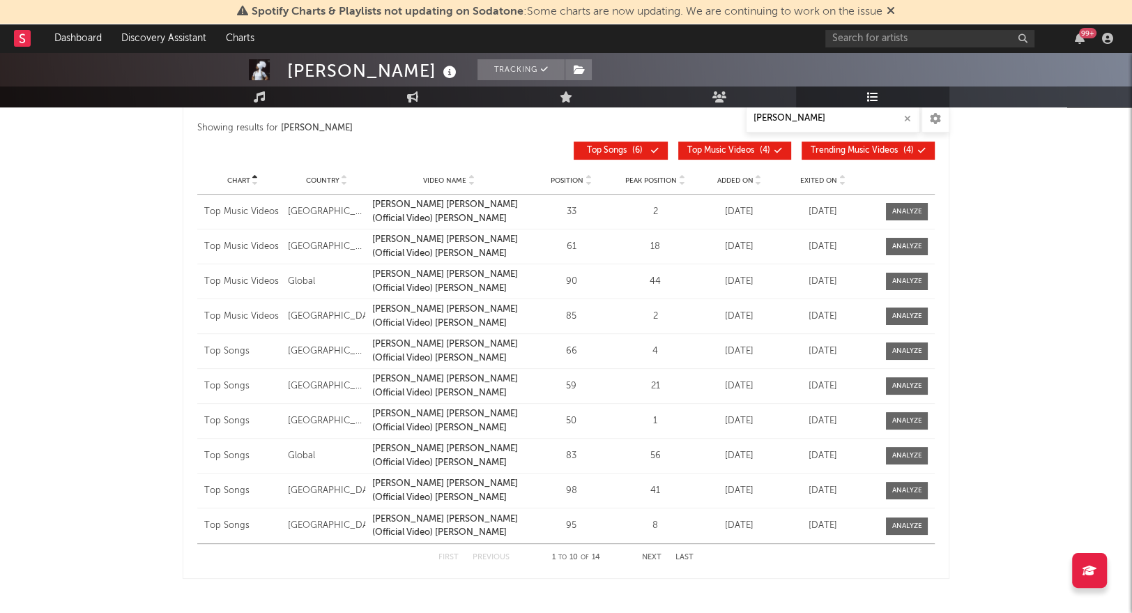
click at [652, 556] on button "Next" at bounding box center [652, 557] width 20 height 8
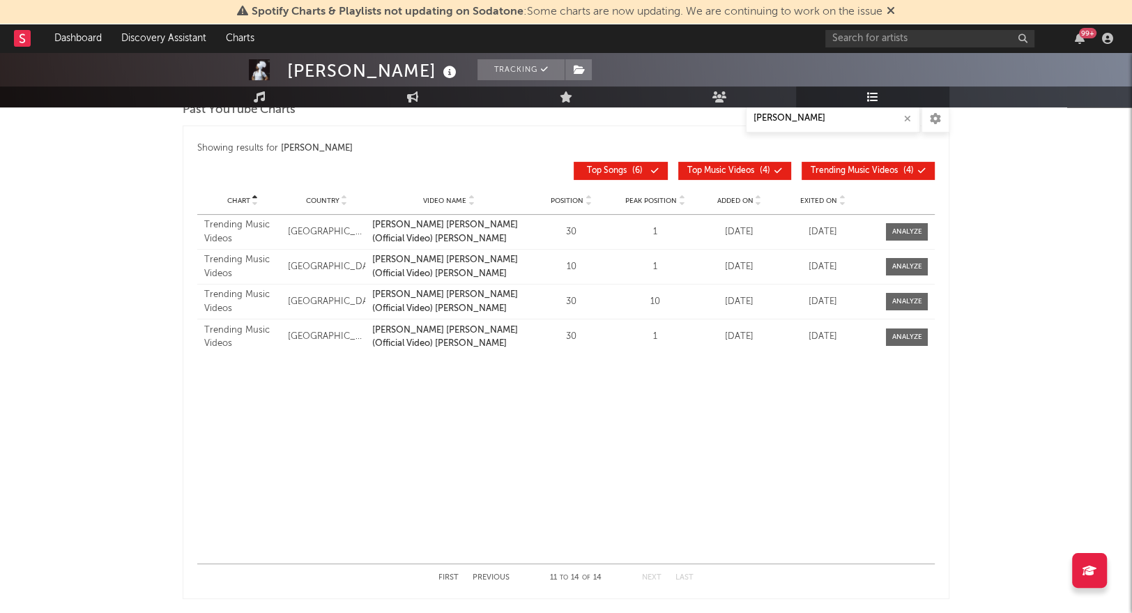
scroll to position [203, 0]
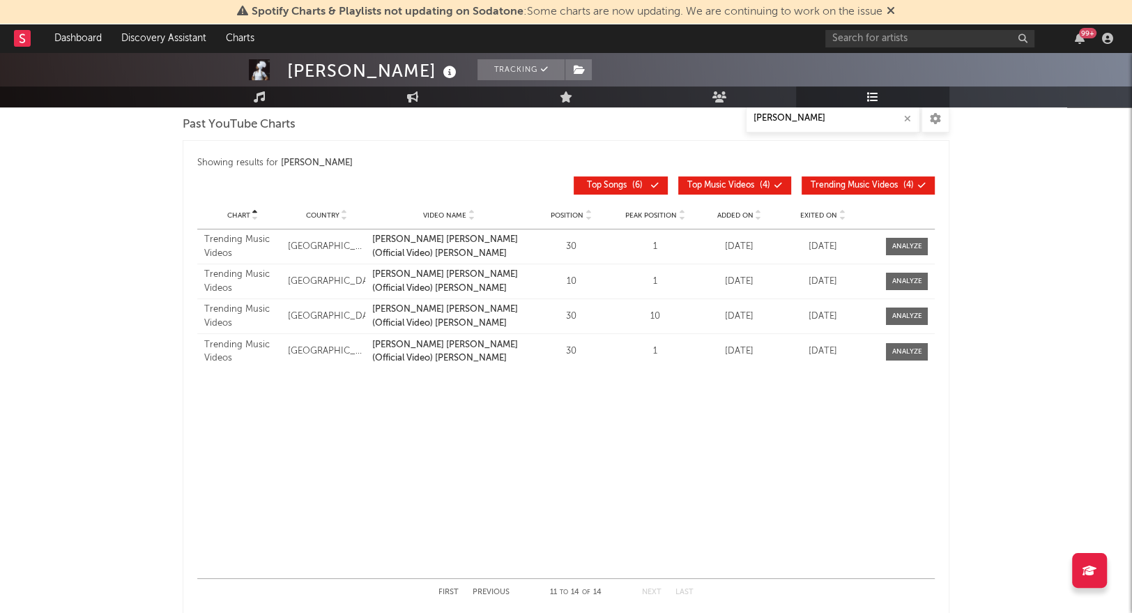
click at [451, 586] on div "First Previous 11 to 14 of 14 Next Last" at bounding box center [565, 592] width 255 height 27
click at [452, 595] on div "First Previous 11 to 14 of 14 Next Last" at bounding box center [565, 592] width 255 height 27
click at [450, 590] on button "First" at bounding box center [448, 592] width 20 height 8
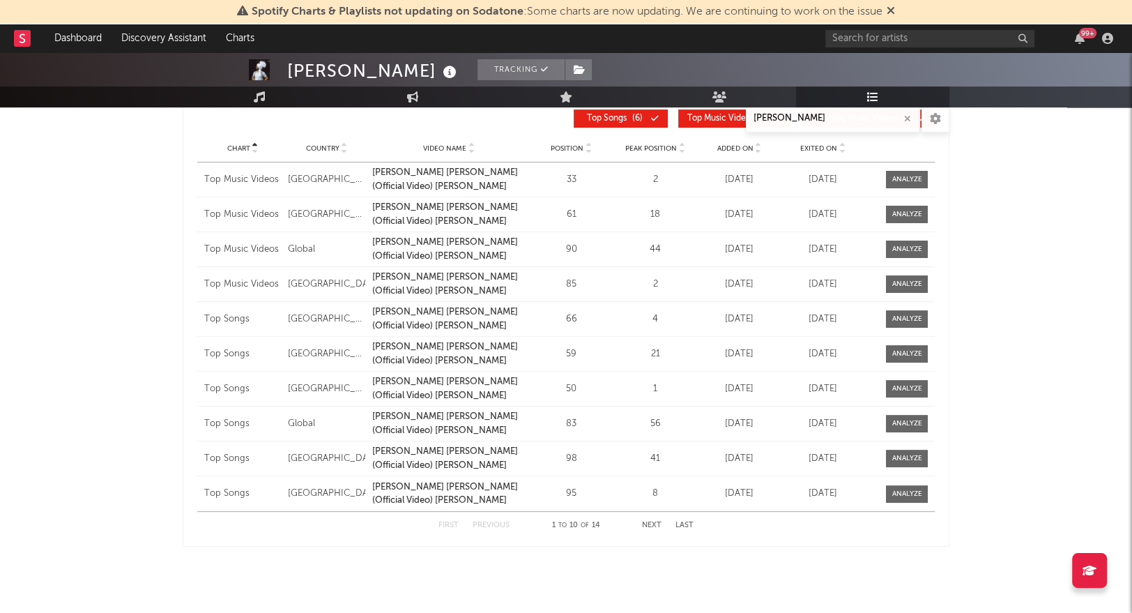
scroll to position [0, 0]
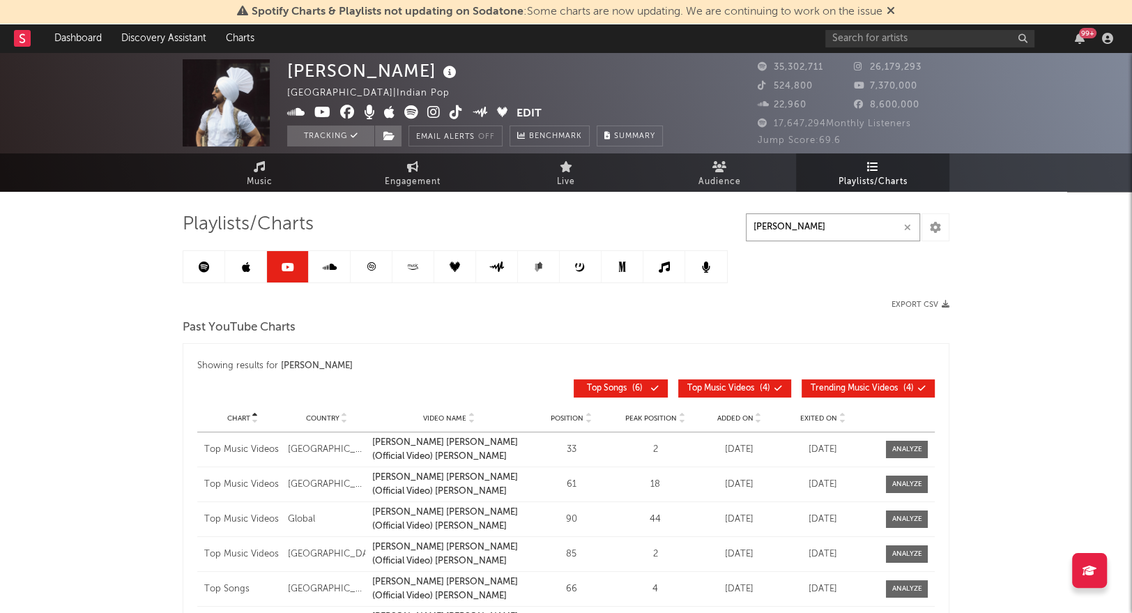
drag, startPoint x: 781, startPoint y: 229, endPoint x: 667, endPoint y: 227, distance: 113.7
click at [667, 227] on div "Playlists/Charts [PERSON_NAME] Export CSV Past YouTube Charts Showing results f…" at bounding box center [566, 515] width 767 height 604
type input "\"
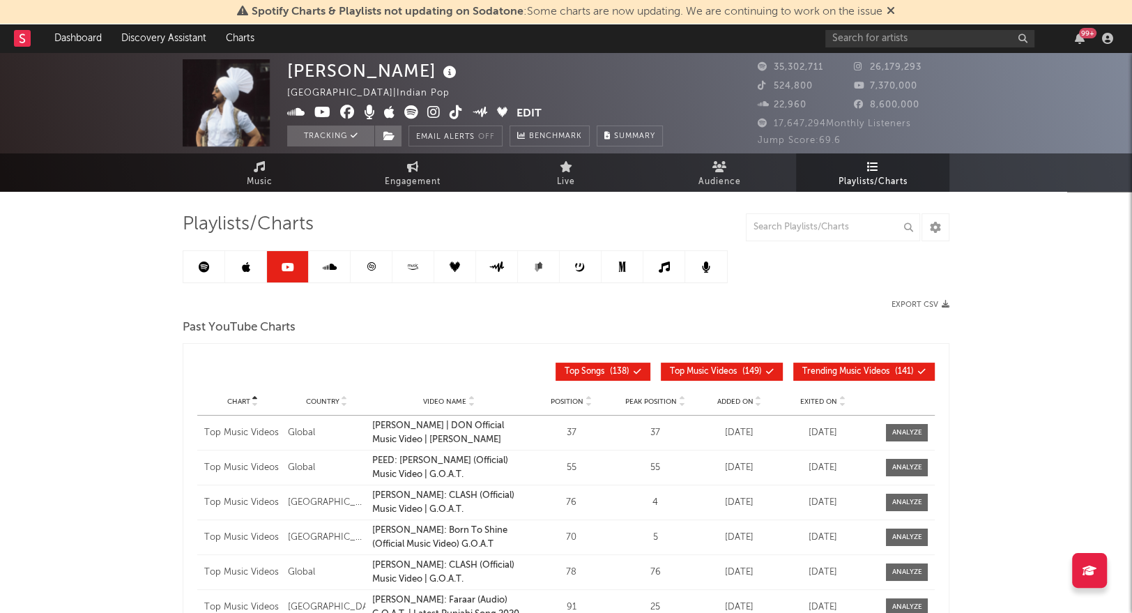
click at [254, 263] on link at bounding box center [246, 266] width 42 height 31
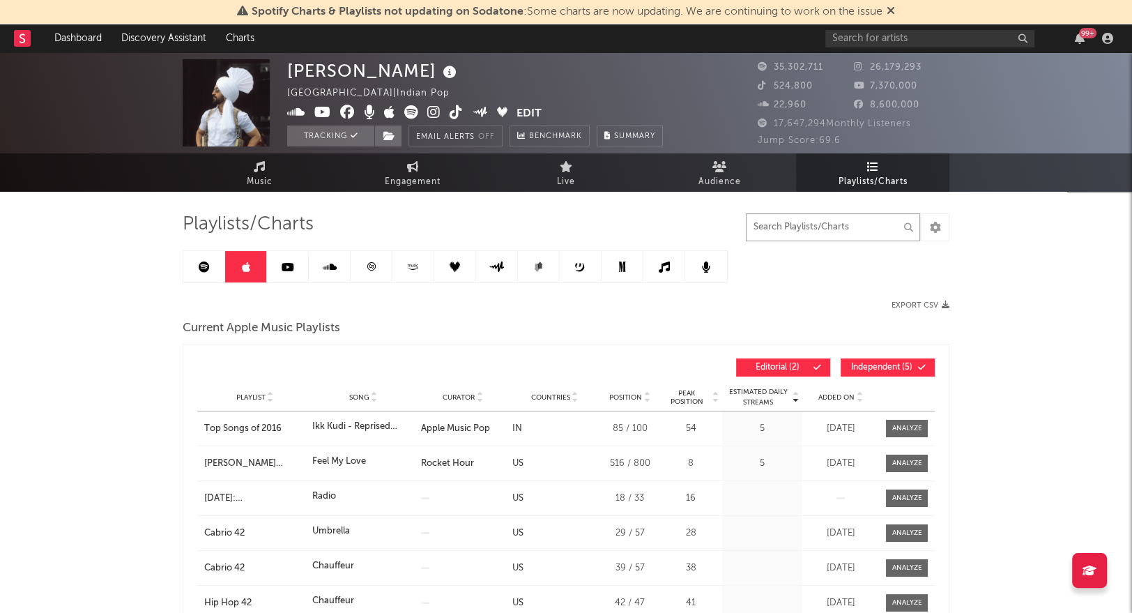
click at [807, 217] on input "text" at bounding box center [833, 227] width 174 height 28
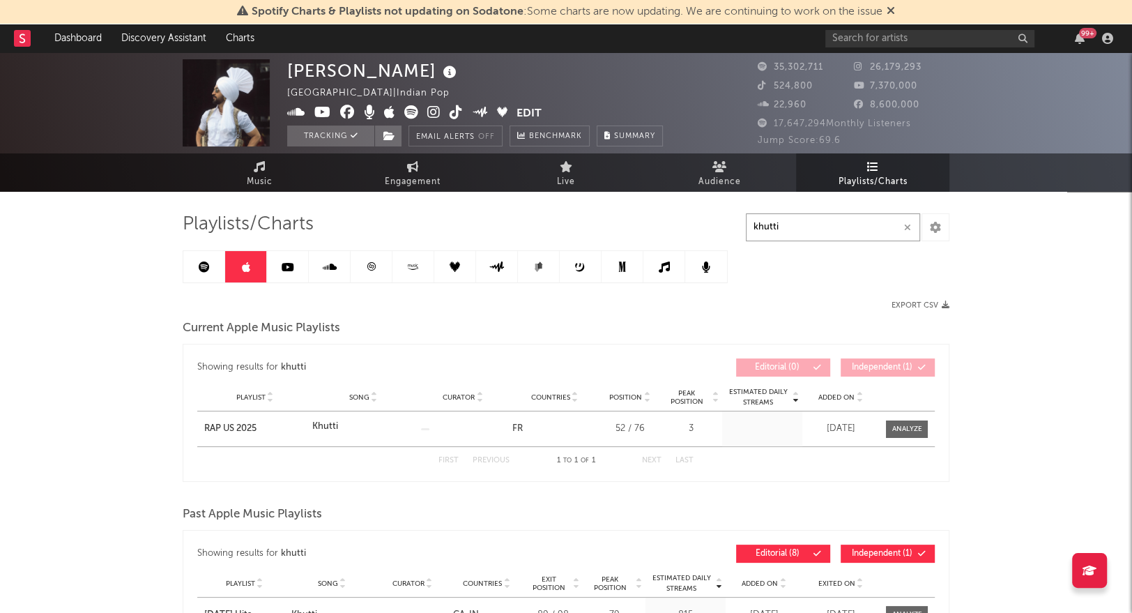
type input "khutti"
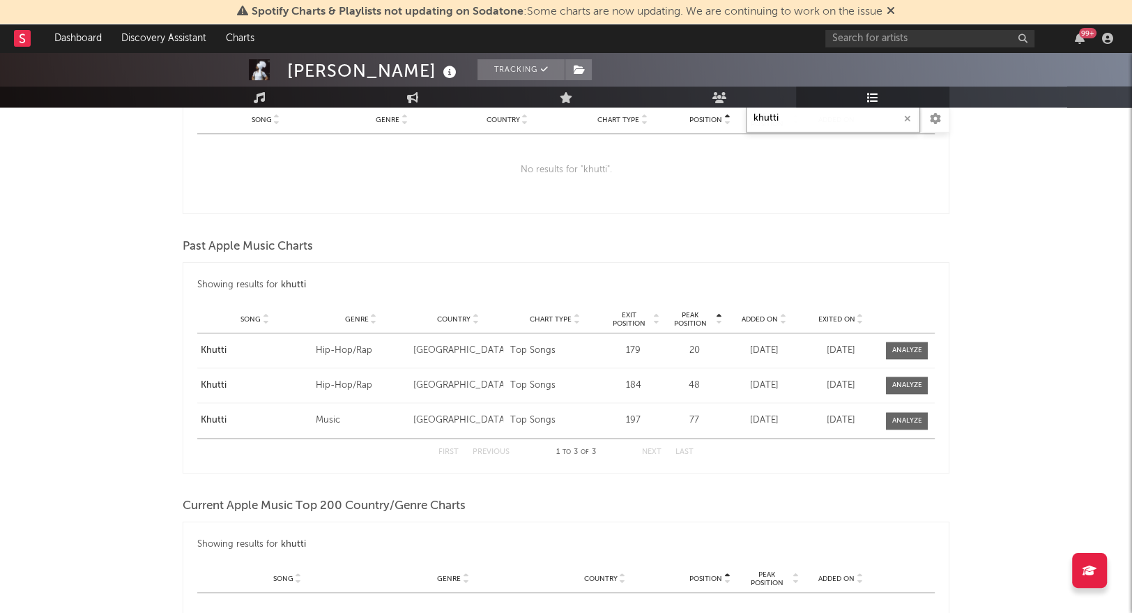
scroll to position [1328, 0]
